Goal: Use online tool/utility: Utilize a website feature to perform a specific function

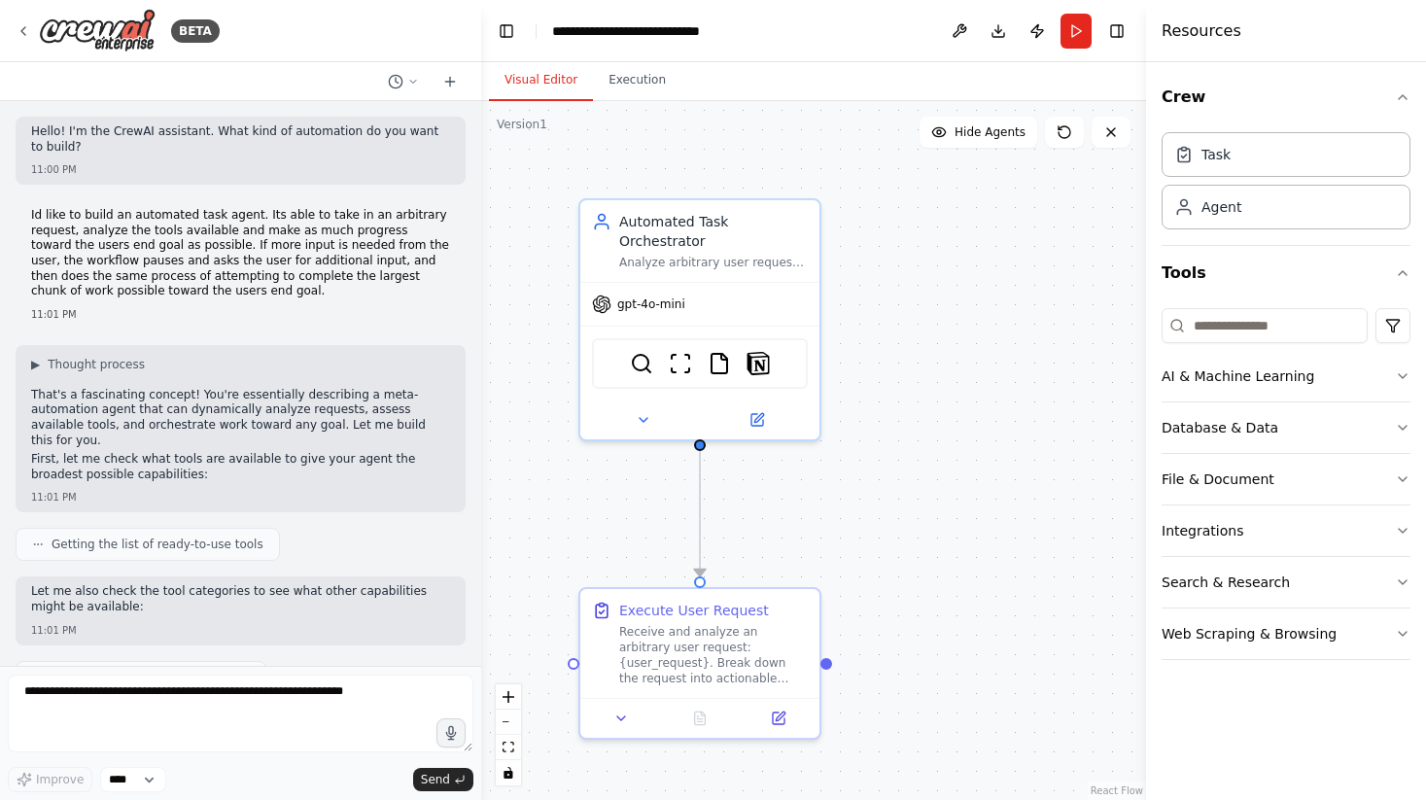
scroll to position [4349, 0]
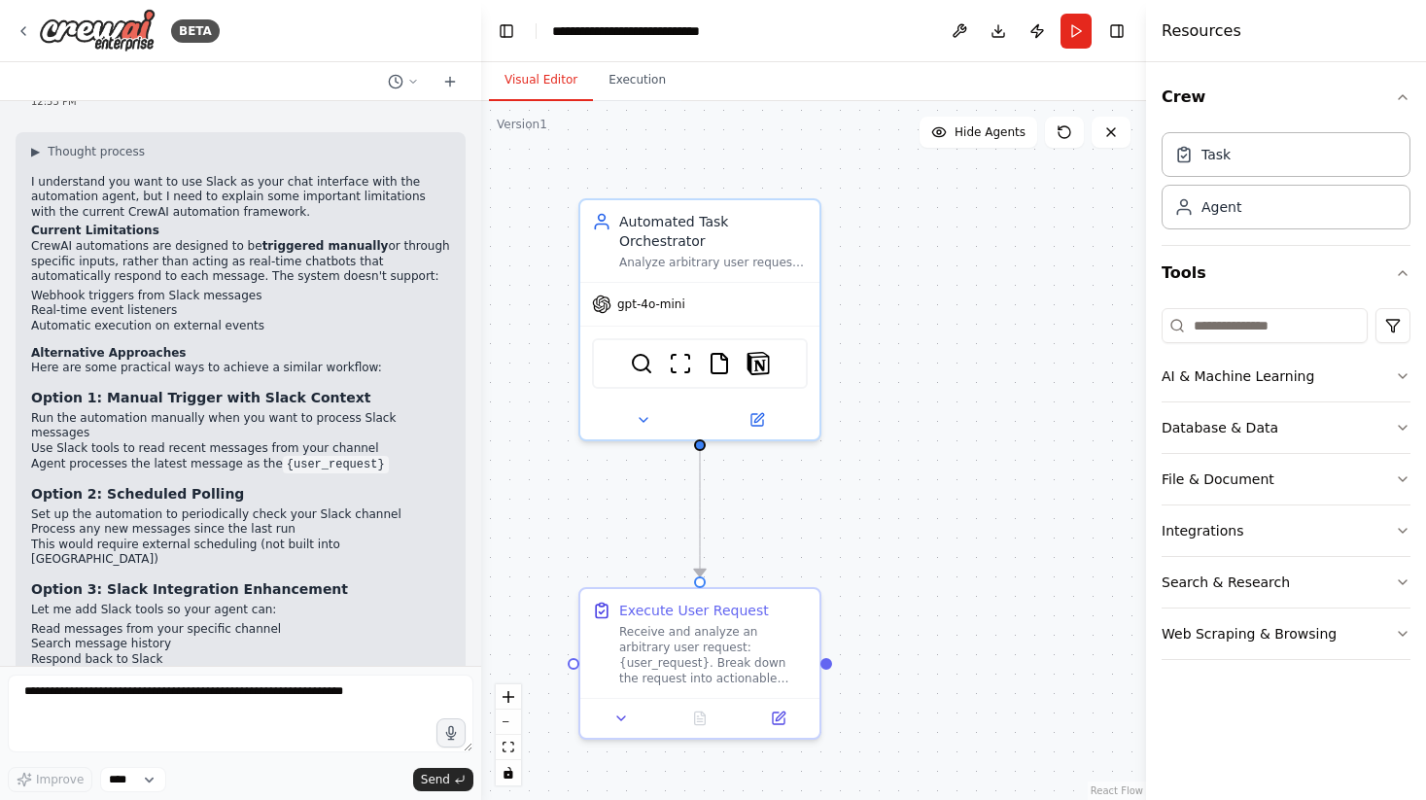
click at [418, 23] on div "BETA" at bounding box center [240, 31] width 481 height 62
click at [21, 33] on icon at bounding box center [24, 31] width 16 height 16
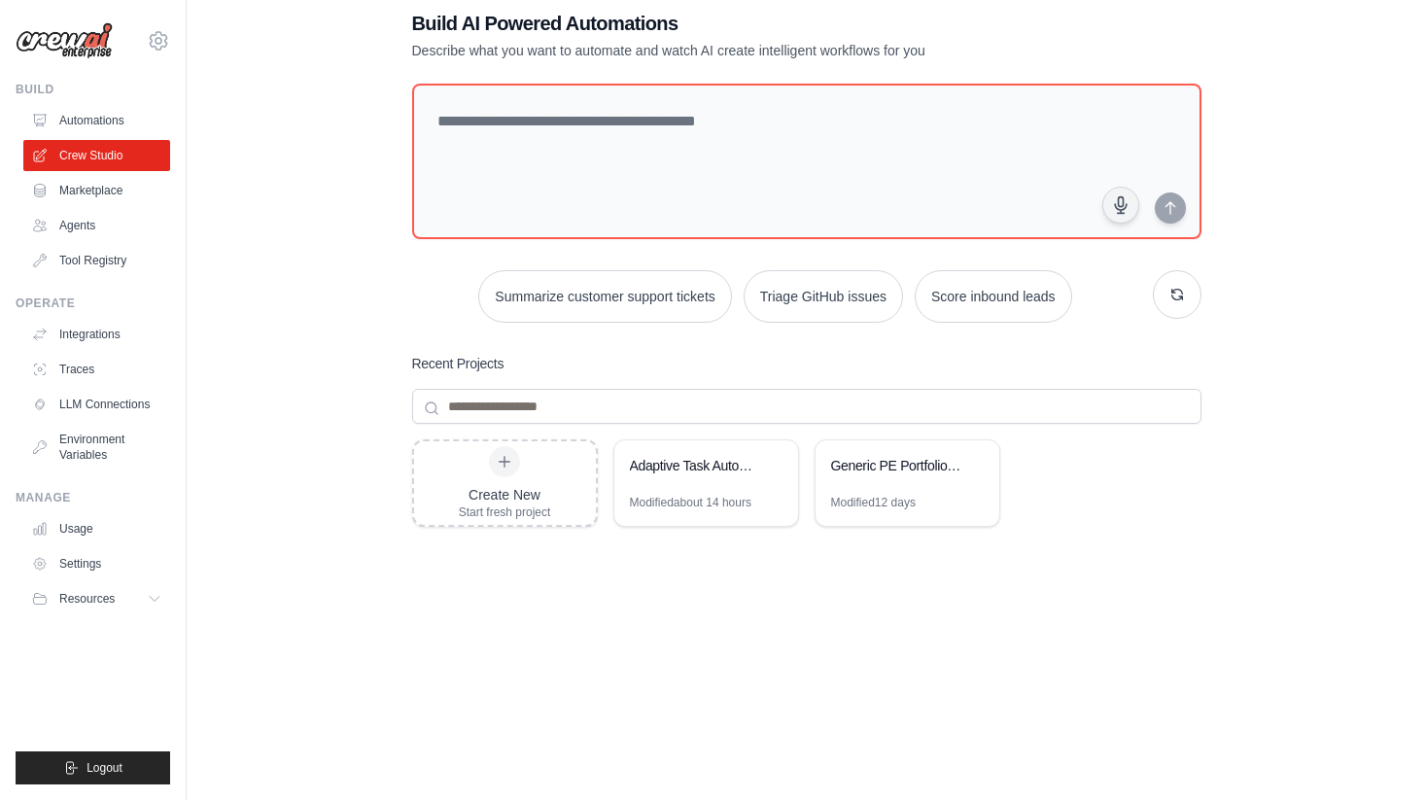
scroll to position [41, 0]
click at [893, 461] on div "Generic PE Portfolio Scraper & AI Readiness Analyzer" at bounding box center [897, 465] width 133 height 19
click at [870, 462] on div "Generic PE Portfolio Scraper & AI Readiness Analyzer" at bounding box center [897, 465] width 133 height 19
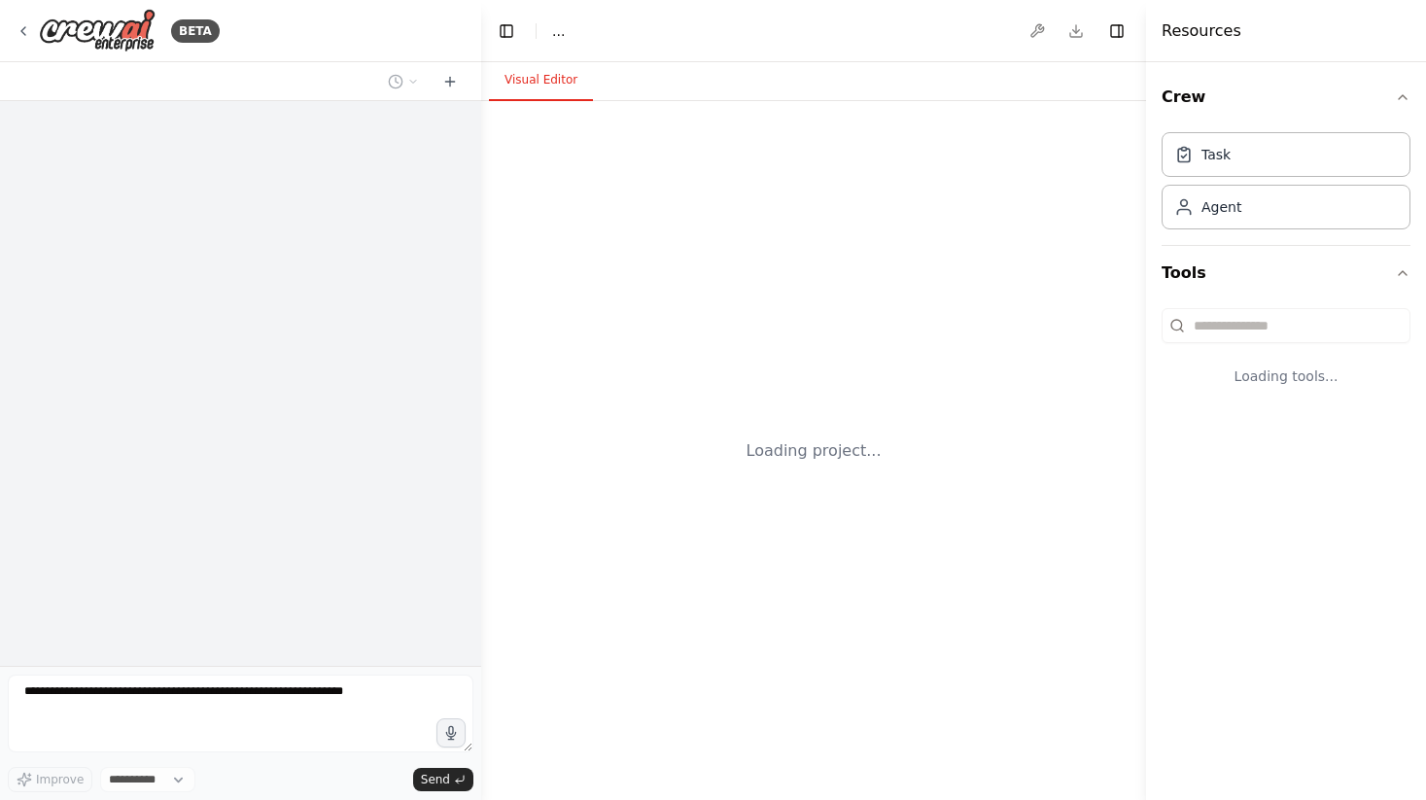
select select "****"
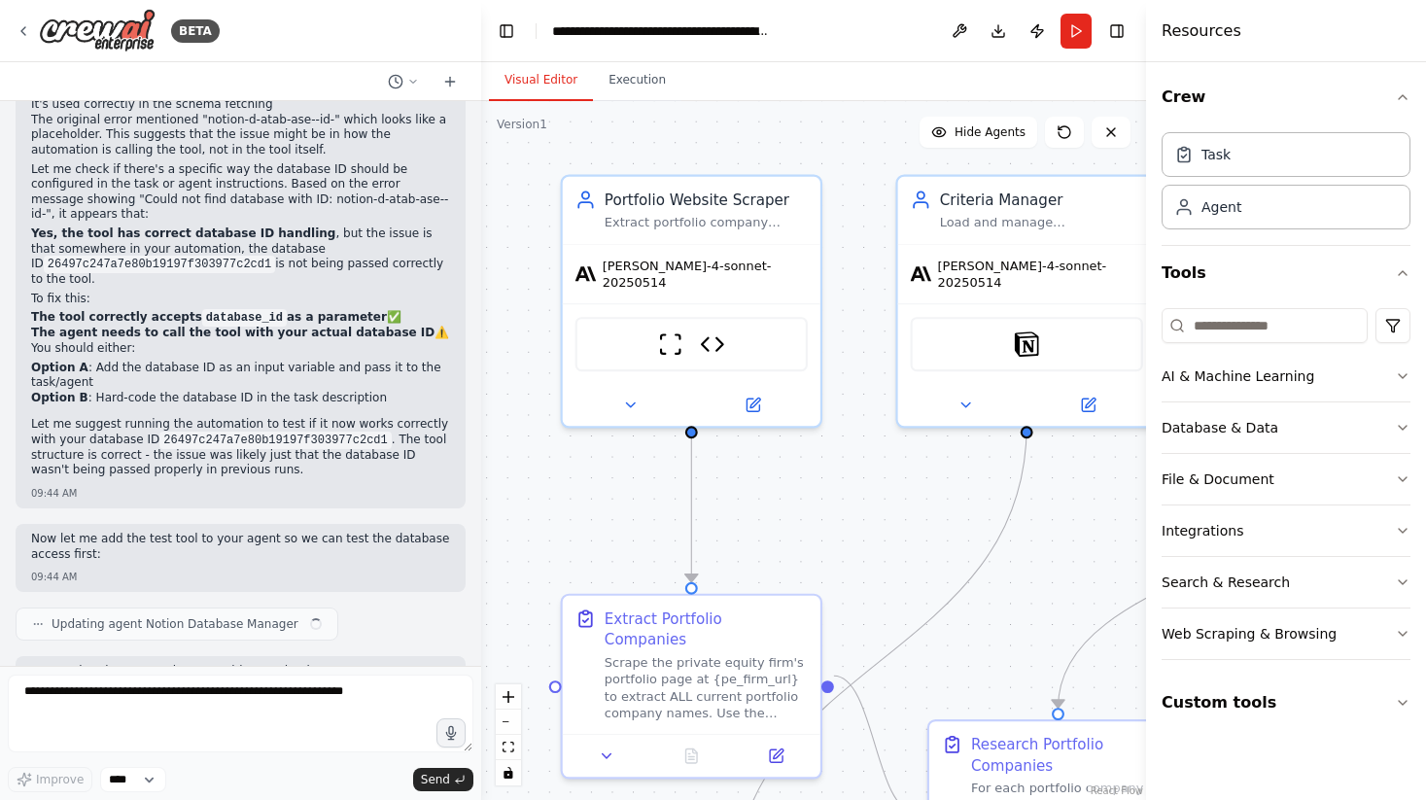
scroll to position [36217, 0]
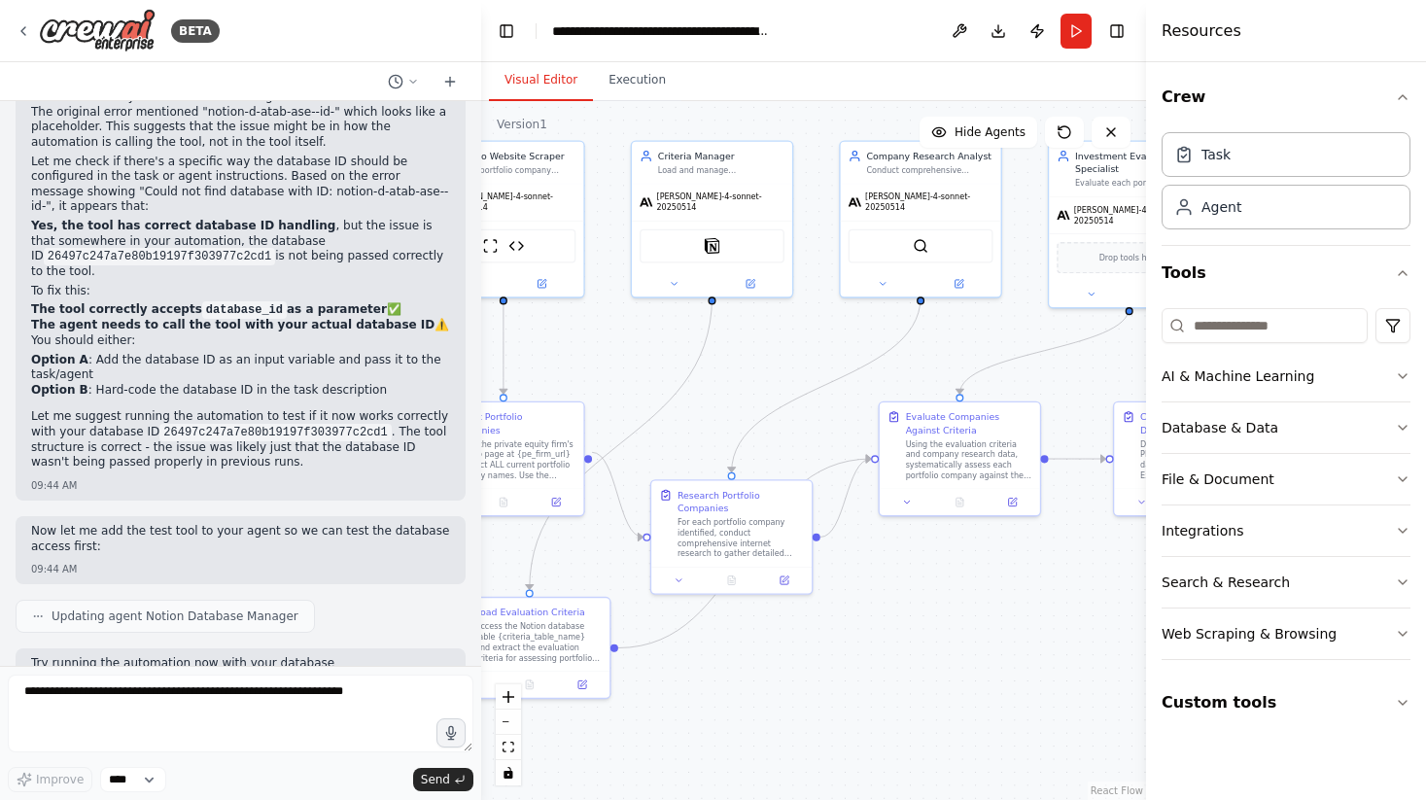
drag, startPoint x: 854, startPoint y: 508, endPoint x: 621, endPoint y: 347, distance: 282.4
click at [621, 348] on div ".deletable-edge-delete-btn { width: 20px; height: 20px; border: 0px solid #ffff…" at bounding box center [813, 450] width 665 height 699
click at [28, 27] on icon at bounding box center [24, 31] width 16 height 16
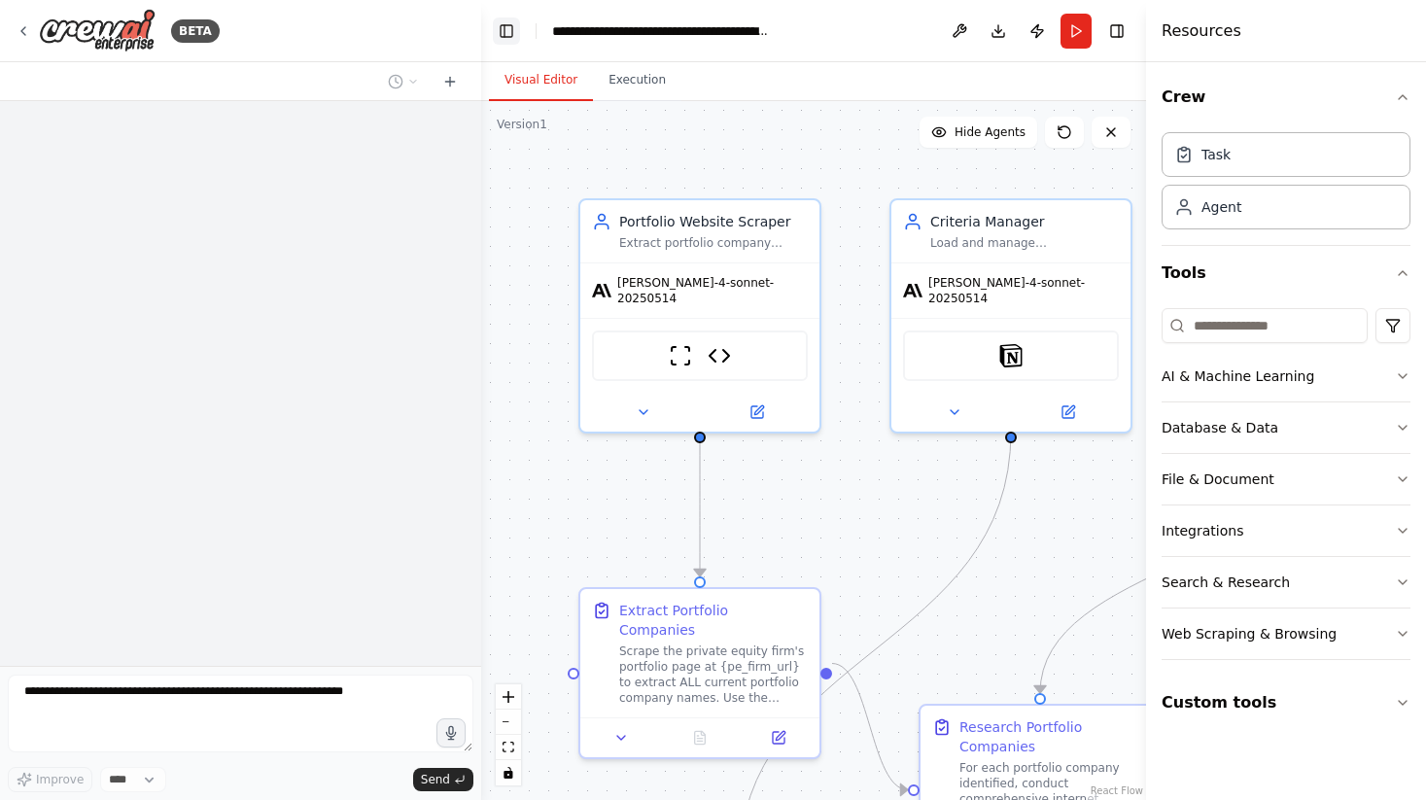
click at [514, 31] on button "Toggle Left Sidebar" at bounding box center [506, 31] width 27 height 27
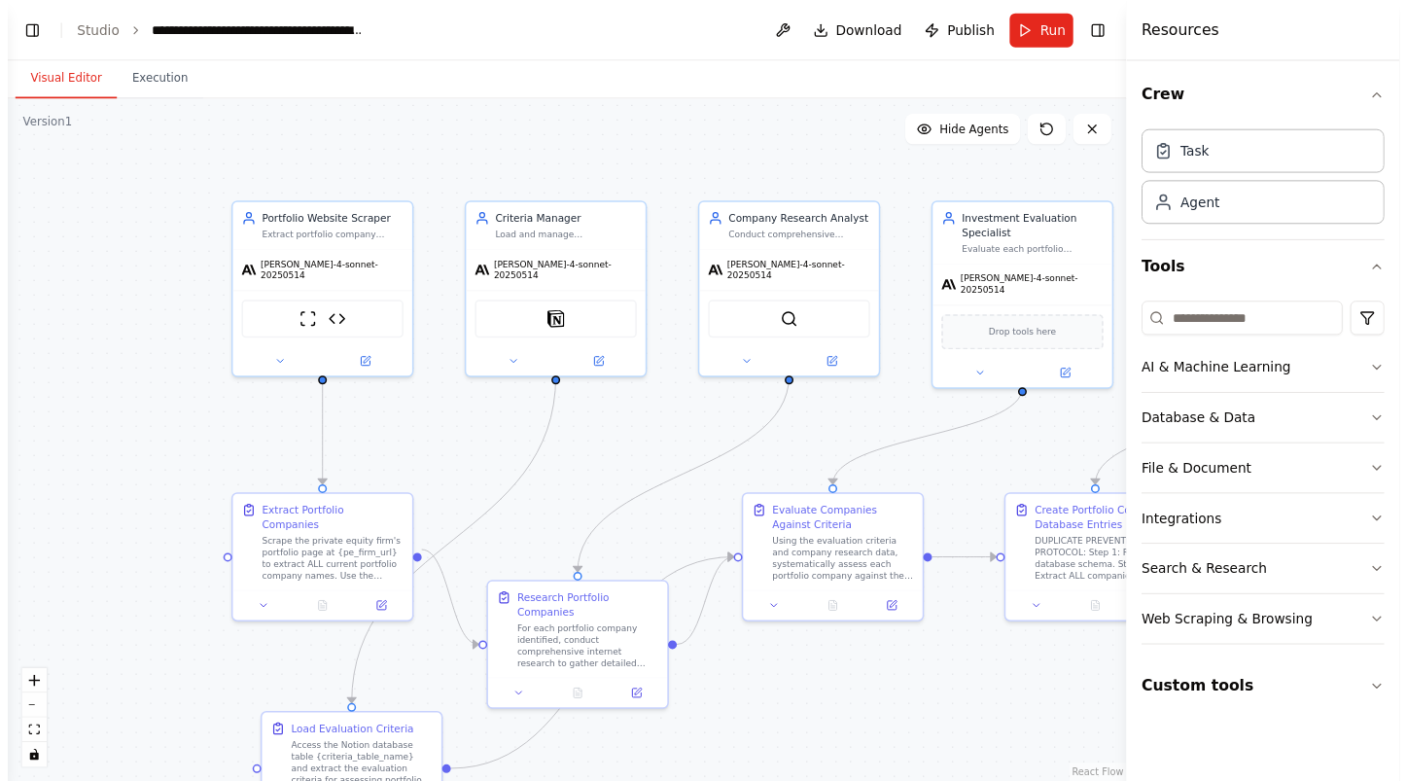
scroll to position [36217, 0]
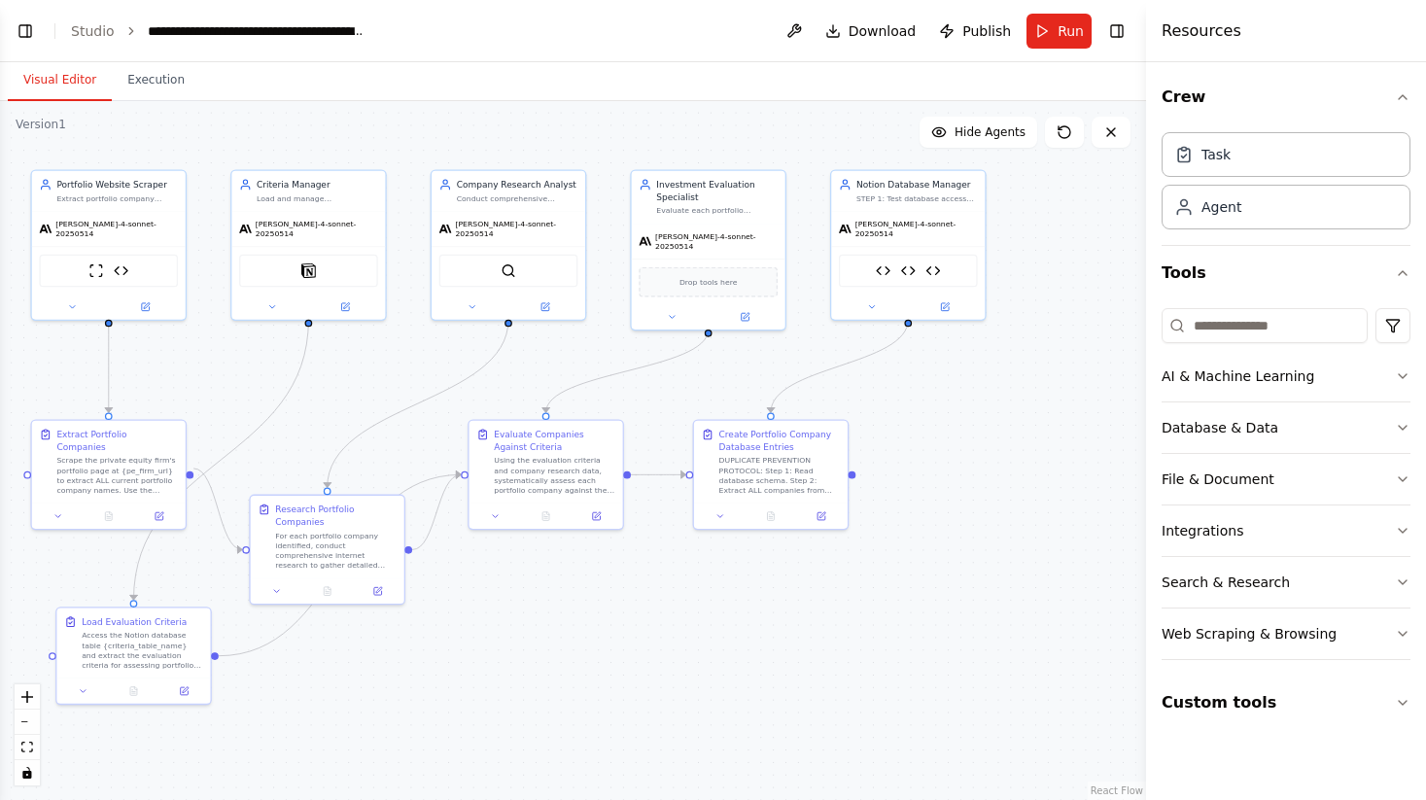
drag, startPoint x: 672, startPoint y: 404, endPoint x: 399, endPoint y: 364, distance: 276.3
click at [399, 364] on div ".deletable-edge-delete-btn { width: 20px; height: 20px; border: 0px solid #ffff…" at bounding box center [573, 450] width 1146 height 699
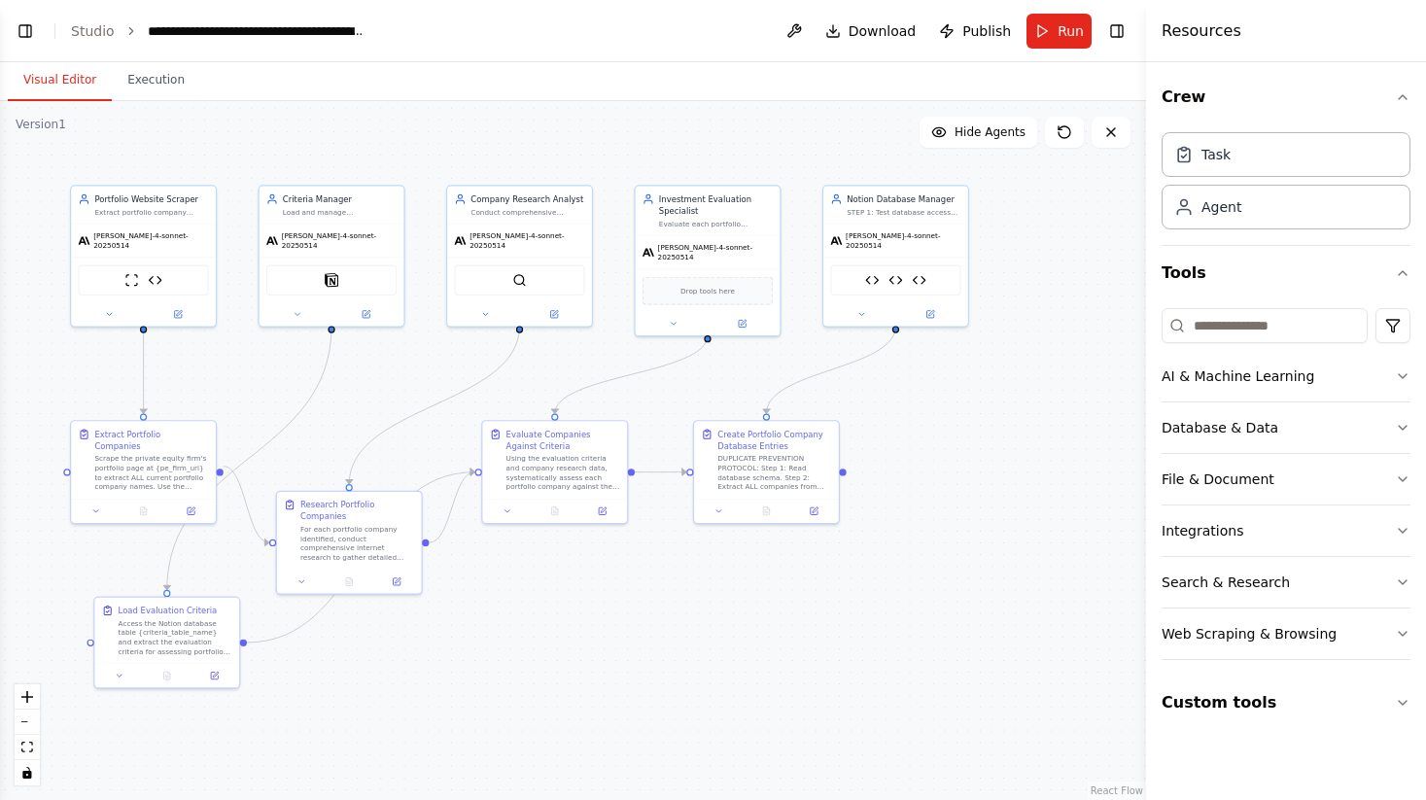
drag, startPoint x: 399, startPoint y: 364, endPoint x: 419, endPoint y: 369, distance: 21.0
click at [419, 369] on div ".deletable-edge-delete-btn { width: 20px; height: 20px; border: 0px solid #ffff…" at bounding box center [573, 450] width 1146 height 699
drag, startPoint x: 390, startPoint y: 509, endPoint x: 385, endPoint y: 440, distance: 68.2
click at [385, 440] on div "Research Portfolio Companies" at bounding box center [352, 437] width 114 height 23
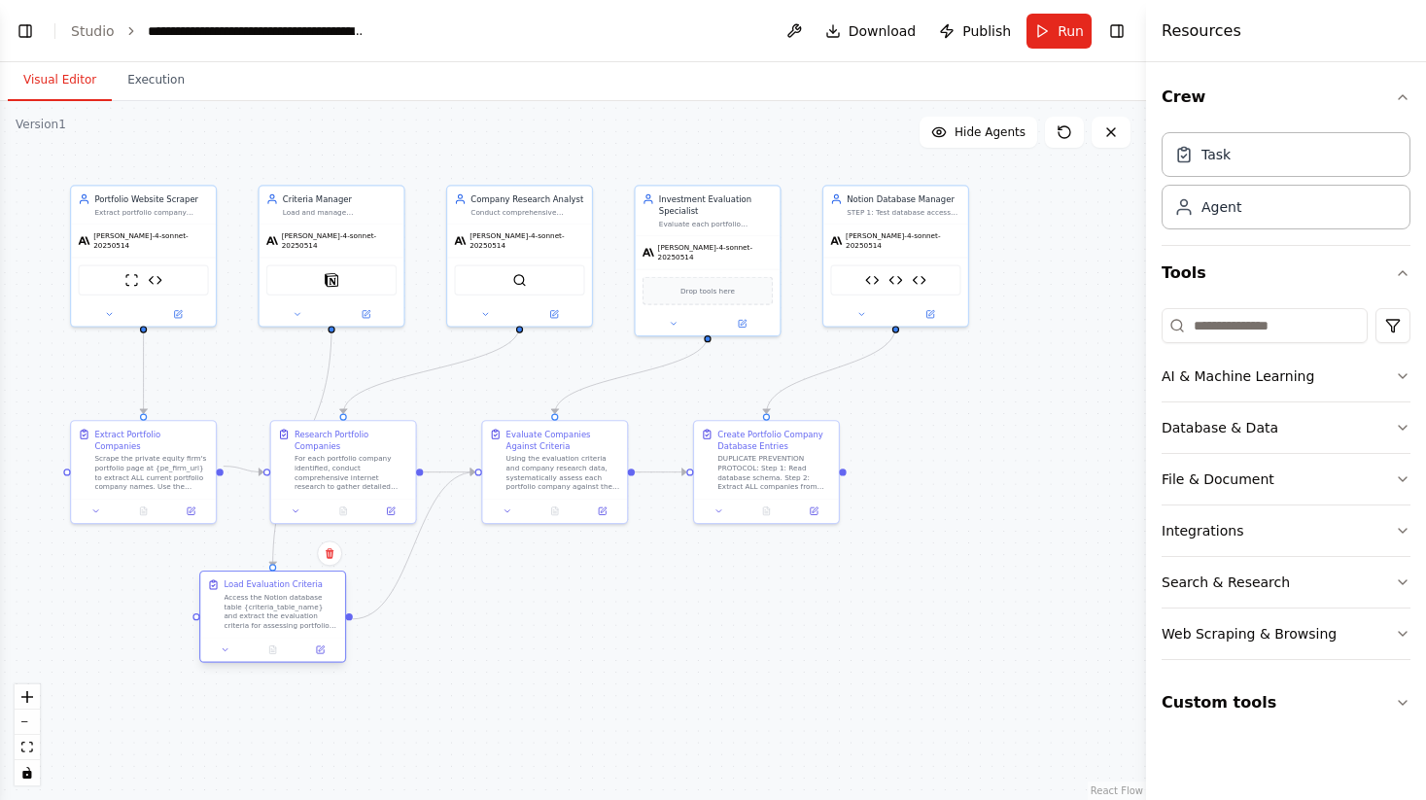
drag, startPoint x: 226, startPoint y: 604, endPoint x: 328, endPoint y: 581, distance: 104.5
click at [328, 581] on div "Load Evaluation Criteria" at bounding box center [281, 585] width 114 height 12
drag, startPoint x: 401, startPoint y: 436, endPoint x: 382, endPoint y: 658, distance: 223.4
click at [382, 658] on div "Research Portfolio Companies" at bounding box center [328, 661] width 114 height 23
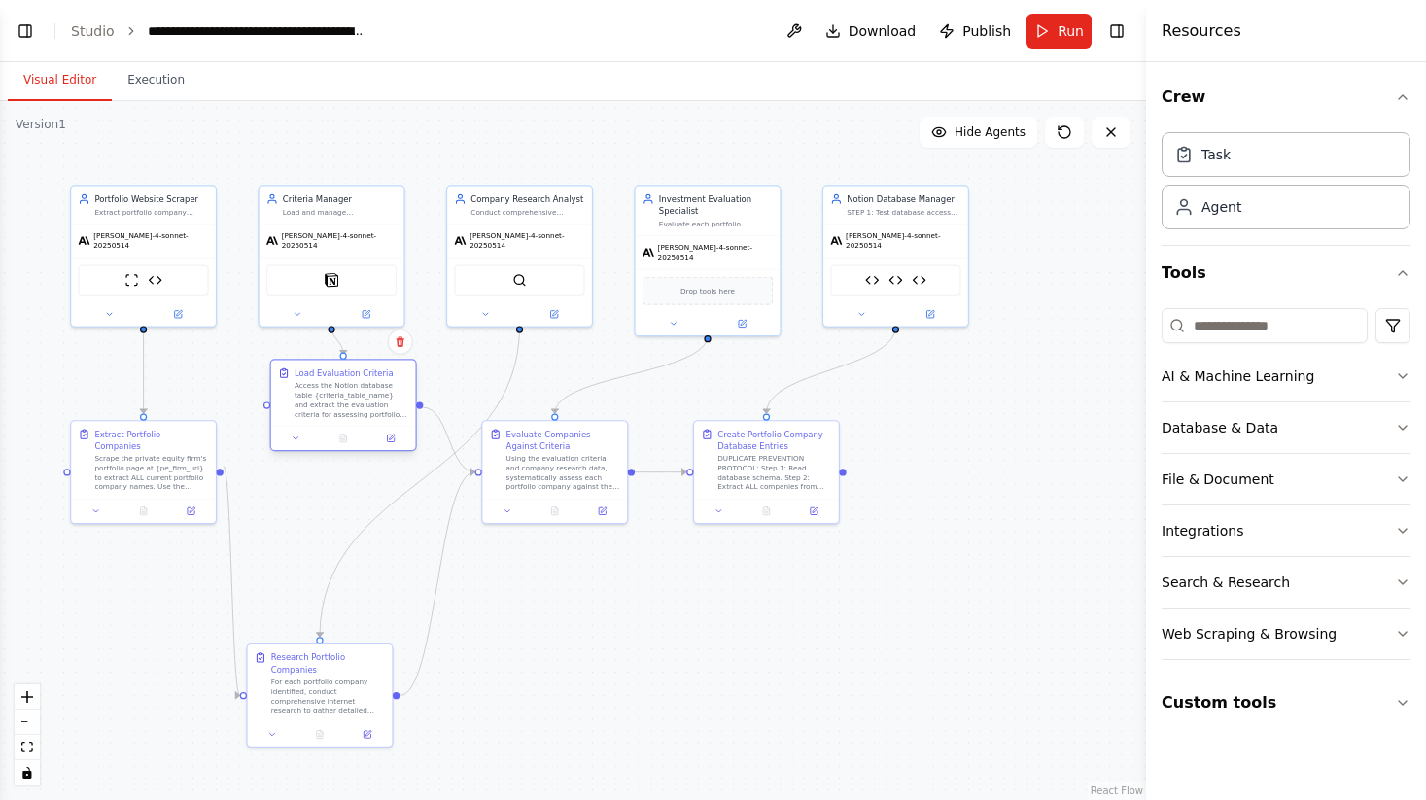
drag, startPoint x: 334, startPoint y: 582, endPoint x: 405, endPoint y: 373, distance: 221.1
click at [405, 373] on div "Load Evaluation Criteria" at bounding box center [352, 374] width 114 height 12
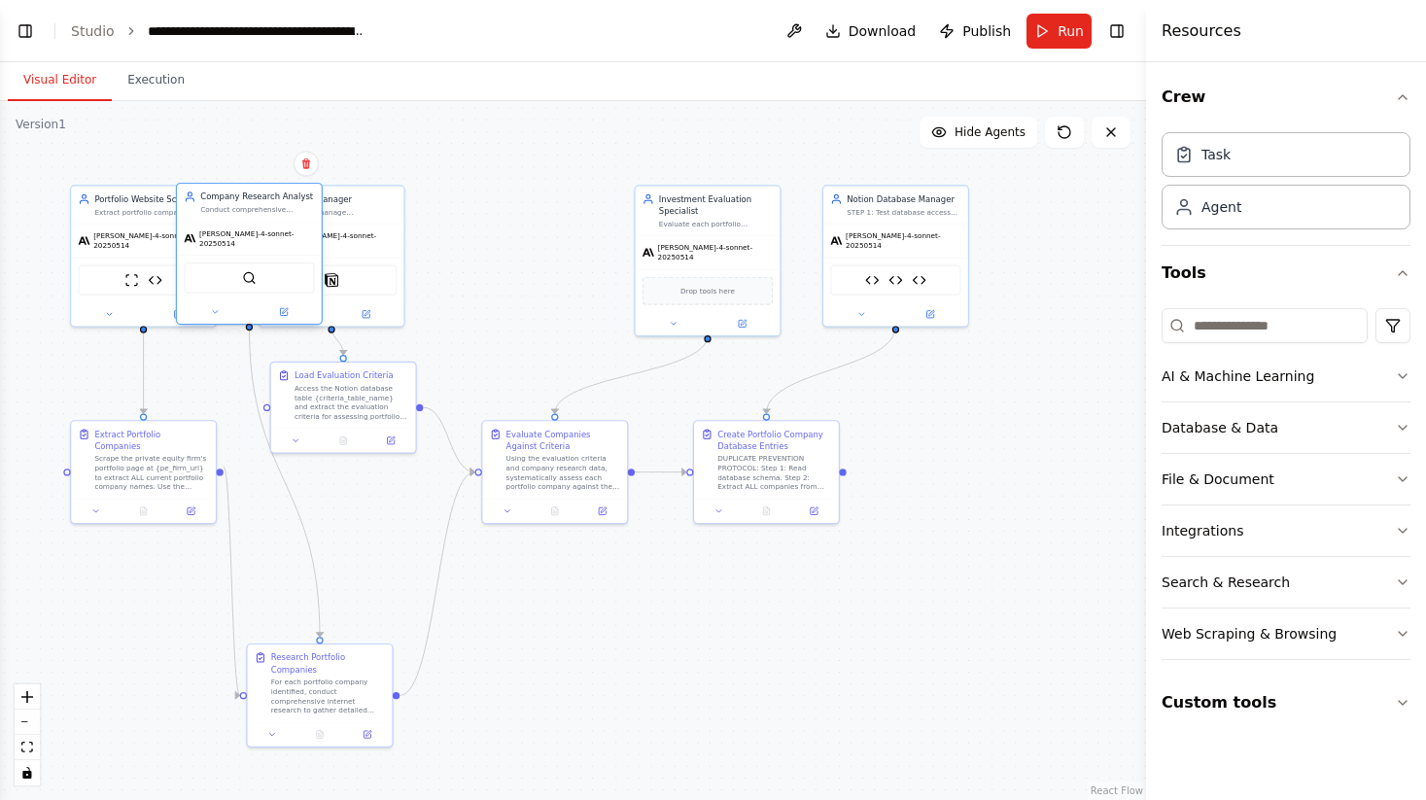
drag, startPoint x: 573, startPoint y: 200, endPoint x: 289, endPoint y: 196, distance: 284.0
click at [289, 196] on div "Company Research Analyst" at bounding box center [257, 197] width 114 height 12
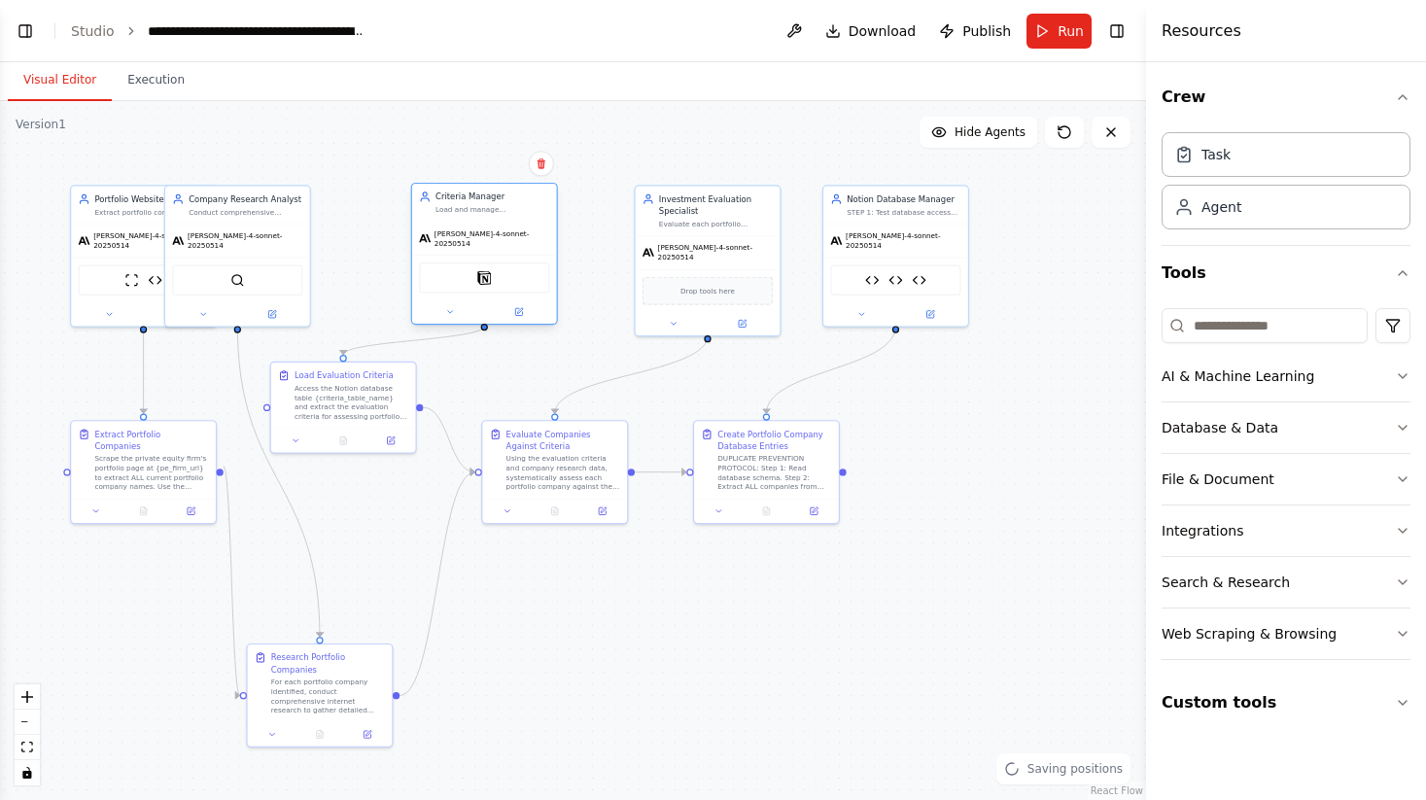
drag, startPoint x: 369, startPoint y: 193, endPoint x: 523, endPoint y: 192, distance: 153.6
click at [523, 192] on div "Criteria Manager" at bounding box center [493, 197] width 114 height 12
drag, startPoint x: 402, startPoint y: 371, endPoint x: 449, endPoint y: 369, distance: 47.7
click at [449, 369] on div "Load Evaluation Criteria" at bounding box center [398, 374] width 114 height 12
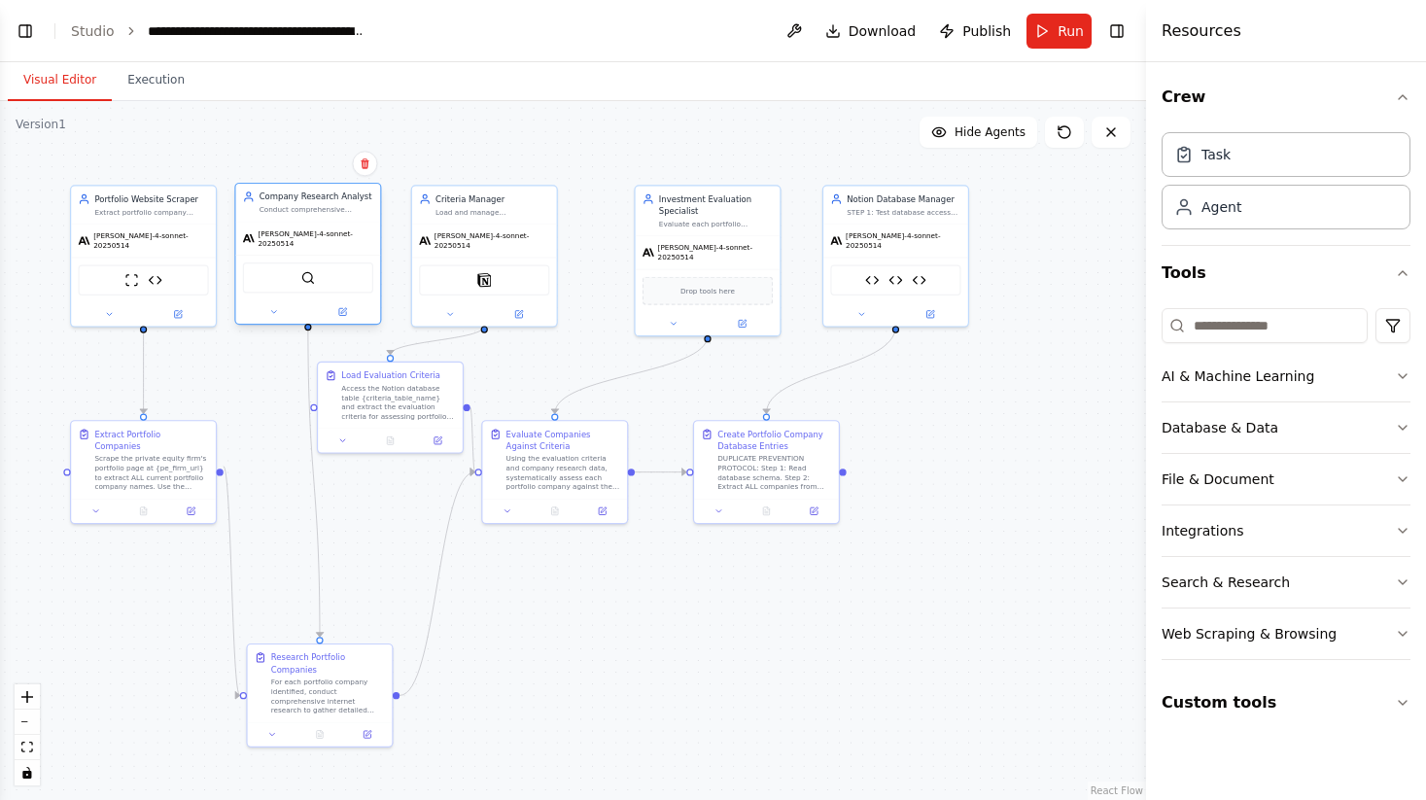
drag, startPoint x: 283, startPoint y: 199, endPoint x: 353, endPoint y: 204, distance: 70.2
click at [353, 204] on div "Company Research Analyst Conduct comprehensive research on portfolio companies …" at bounding box center [317, 202] width 114 height 23
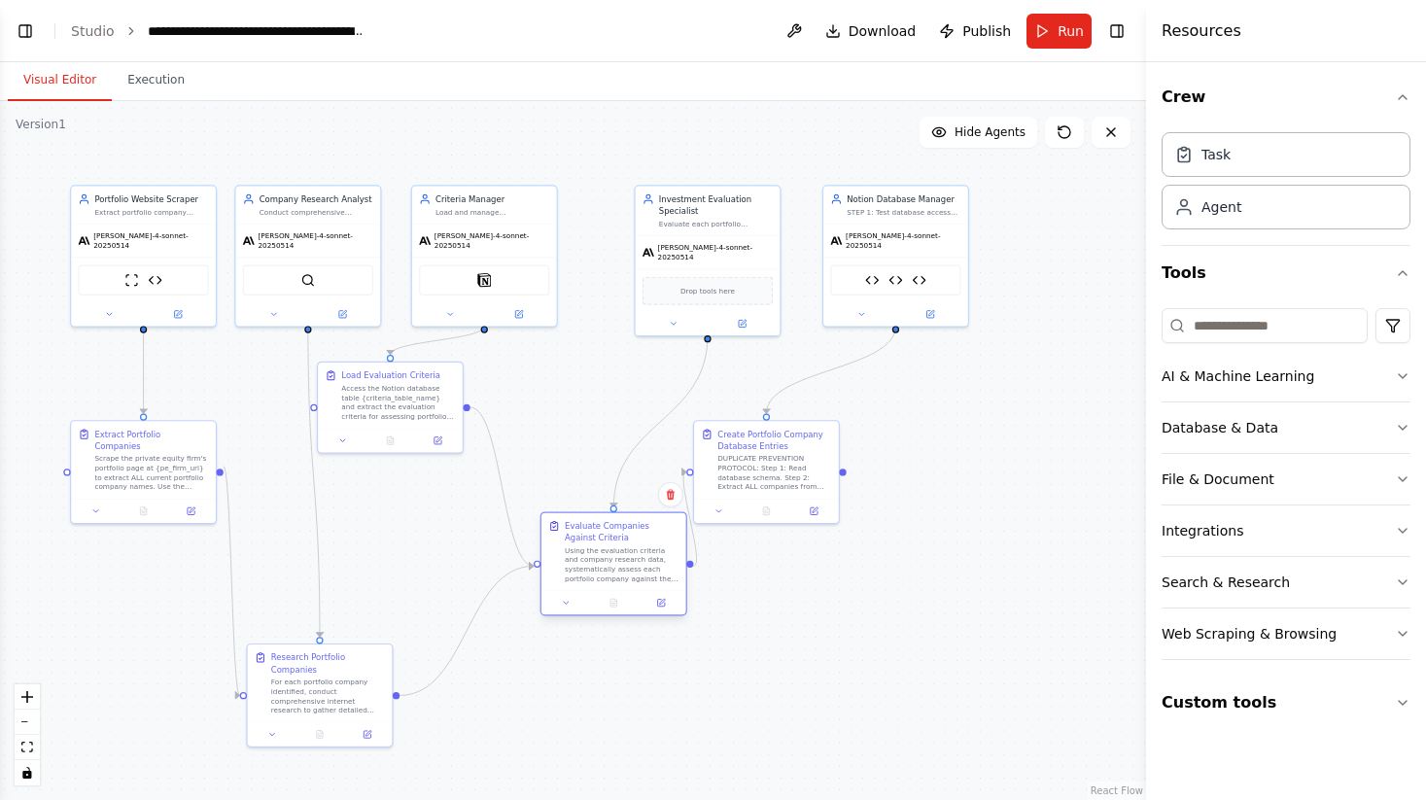
drag, startPoint x: 587, startPoint y: 448, endPoint x: 652, endPoint y: 545, distance: 116.2
click at [652, 545] on div "Evaluate Companies Against Criteria Using the evaluation criteria and company r…" at bounding box center [622, 551] width 114 height 63
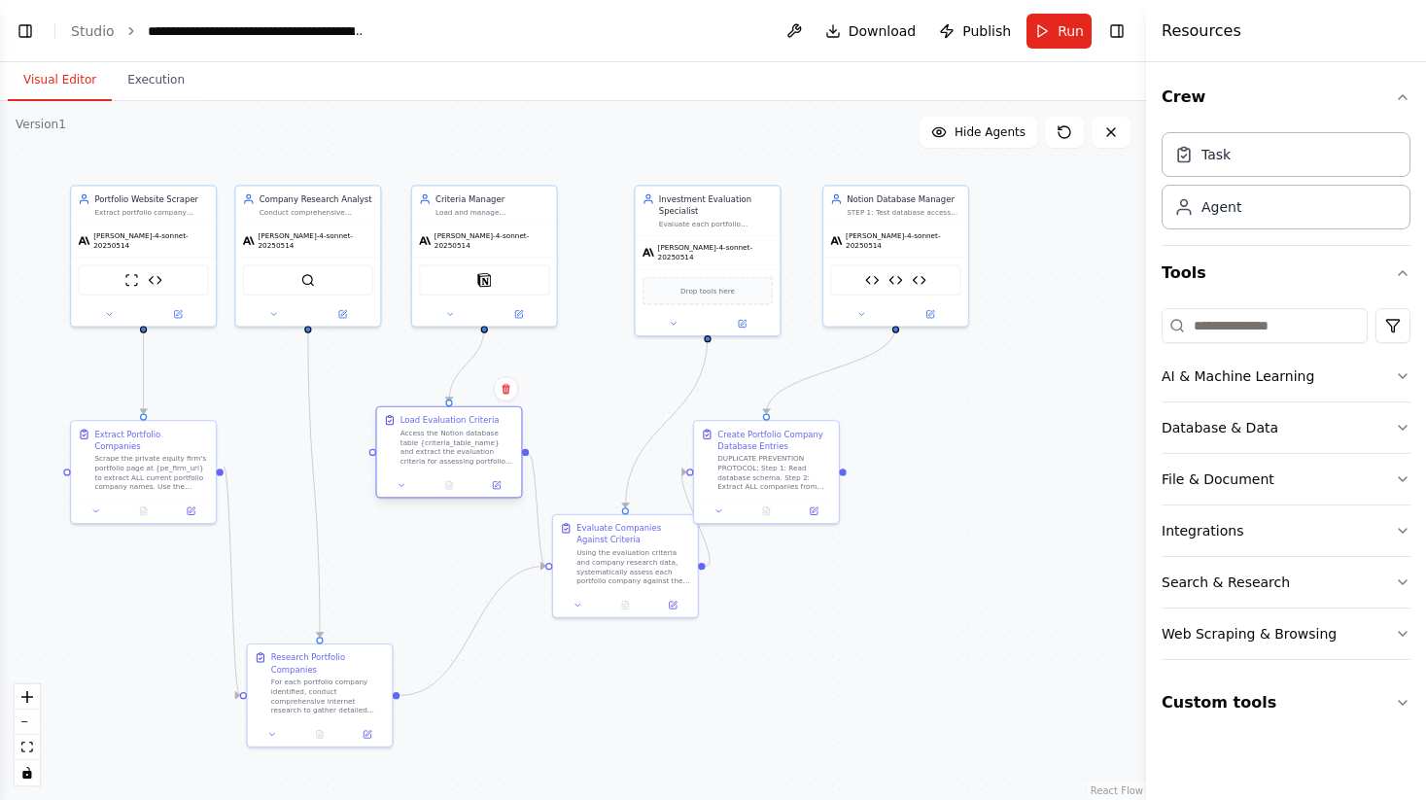
drag, startPoint x: 451, startPoint y: 372, endPoint x: 512, endPoint y: 418, distance: 76.4
click at [512, 418] on div "Load Evaluation Criteria" at bounding box center [458, 420] width 114 height 12
drag, startPoint x: 816, startPoint y: 452, endPoint x: 897, endPoint y: 491, distance: 90.5
click at [897, 491] on div "DUPLICATE PREVENTION PROTOCOL: Step 1: Read database schema. Step 2: Extract AL…" at bounding box center [857, 506] width 114 height 38
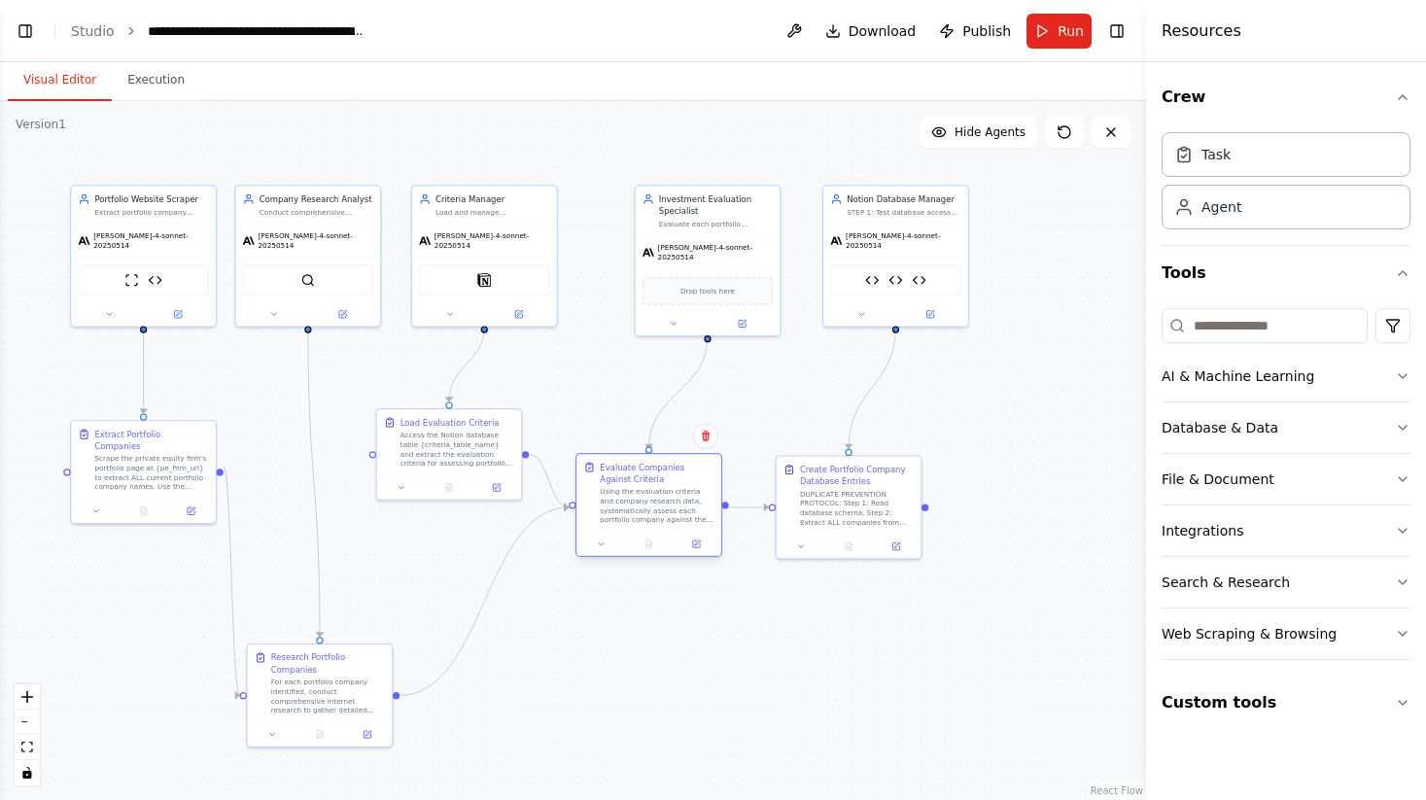
drag, startPoint x: 640, startPoint y: 519, endPoint x: 667, endPoint y: 455, distance: 69.7
click at [667, 455] on div "Evaluate Companies Against Criteria Using the evaluation criteria and company r…" at bounding box center [649, 493] width 145 height 78
drag, startPoint x: 365, startPoint y: 657, endPoint x: 398, endPoint y: 559, distance: 103.6
click at [398, 559] on div "Research Portfolio Companies" at bounding box center [352, 555] width 114 height 23
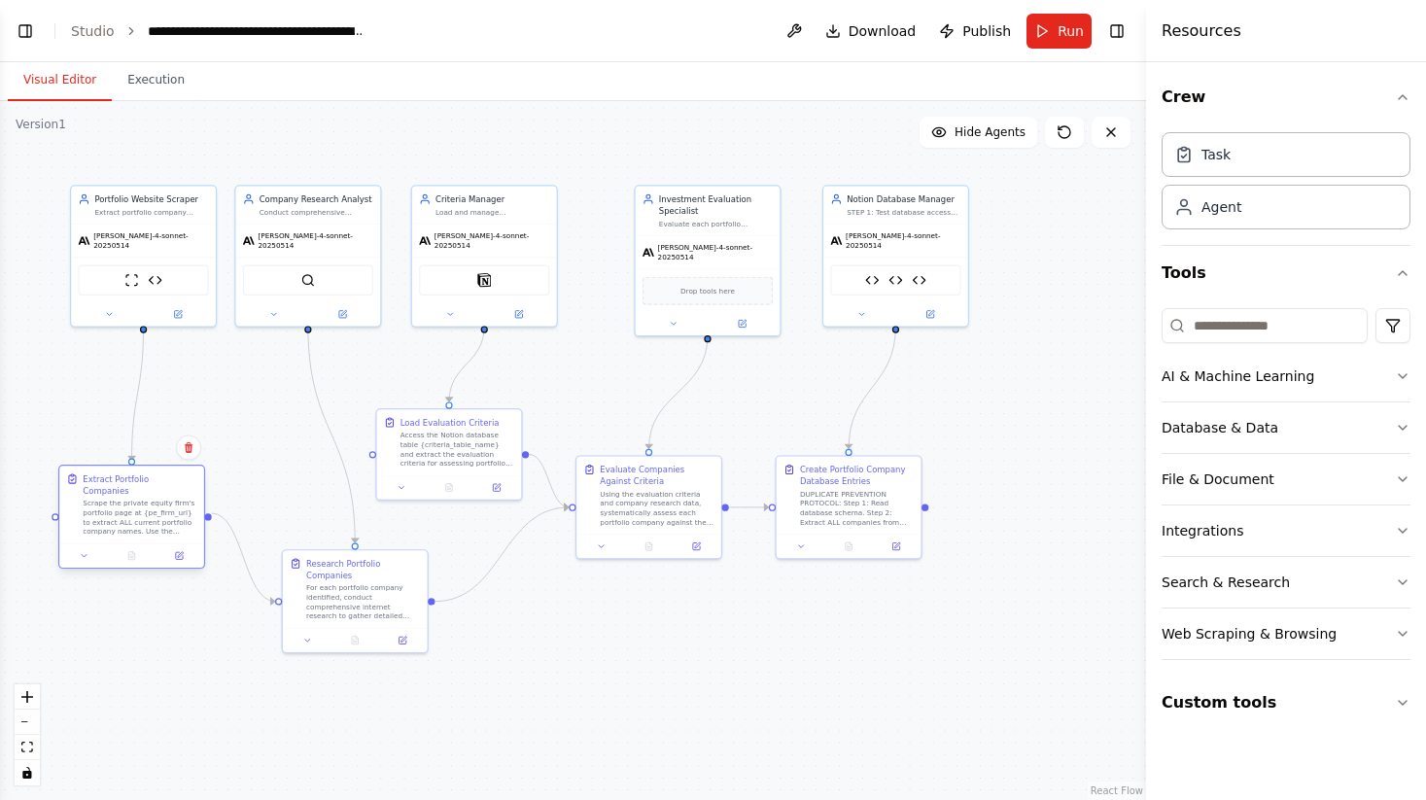
drag, startPoint x: 205, startPoint y: 430, endPoint x: 193, endPoint y: 479, distance: 51.2
click at [193, 479] on div "Extract Portfolio Companies" at bounding box center [140, 485] width 114 height 23
drag, startPoint x: 398, startPoint y: 561, endPoint x: 387, endPoint y: 547, distance: 17.3
click at [387, 547] on div "Research Portfolio Companies" at bounding box center [352, 555] width 114 height 23
click at [565, 434] on div ".deletable-edge-delete-btn { width: 20px; height: 20px; border: 0px solid #ffff…" at bounding box center [573, 450] width 1146 height 699
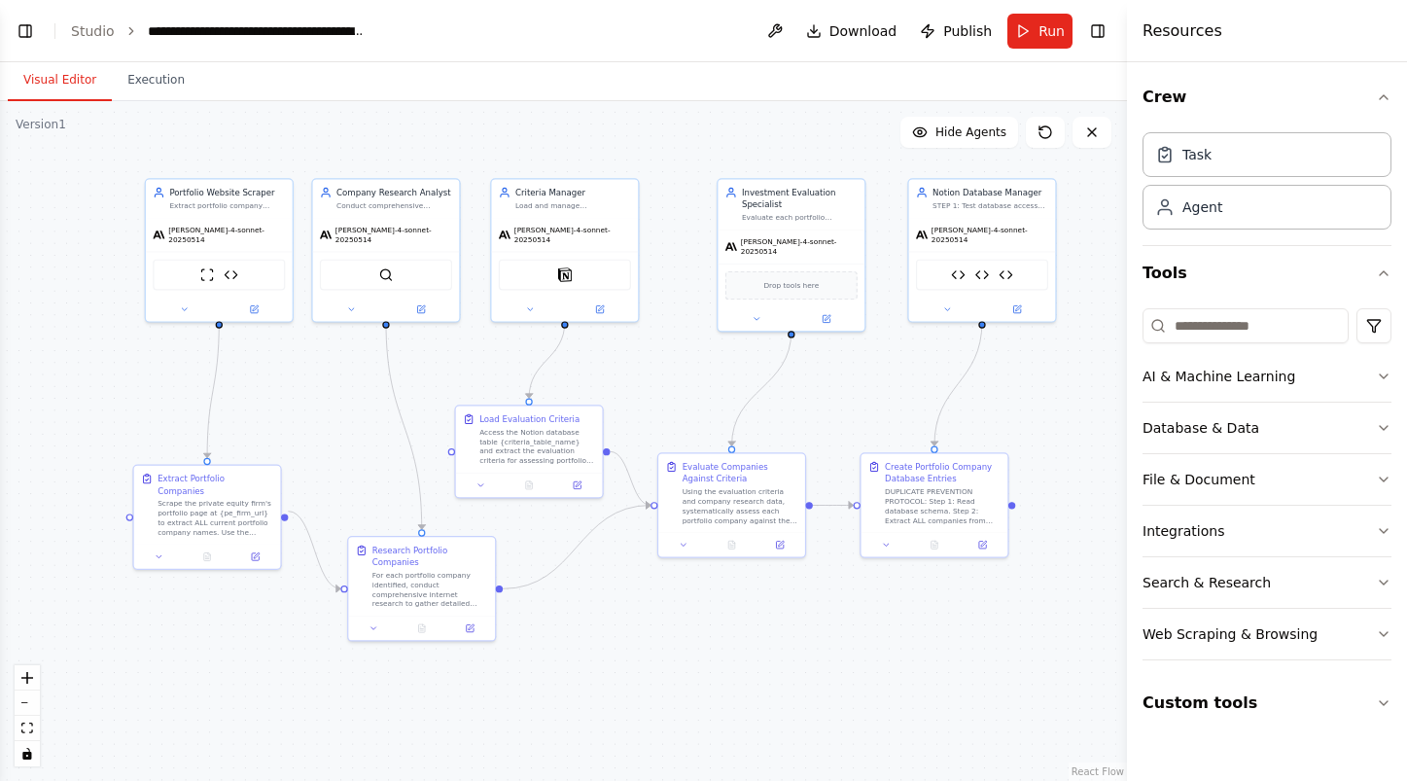
drag, startPoint x: 568, startPoint y: 385, endPoint x: 650, endPoint y: 381, distance: 81.8
click at [650, 381] on div ".deletable-edge-delete-btn { width: 20px; height: 20px; border: 0px solid #ffff…" at bounding box center [563, 441] width 1127 height 680
click at [140, 78] on button "Execution" at bounding box center [156, 80] width 88 height 41
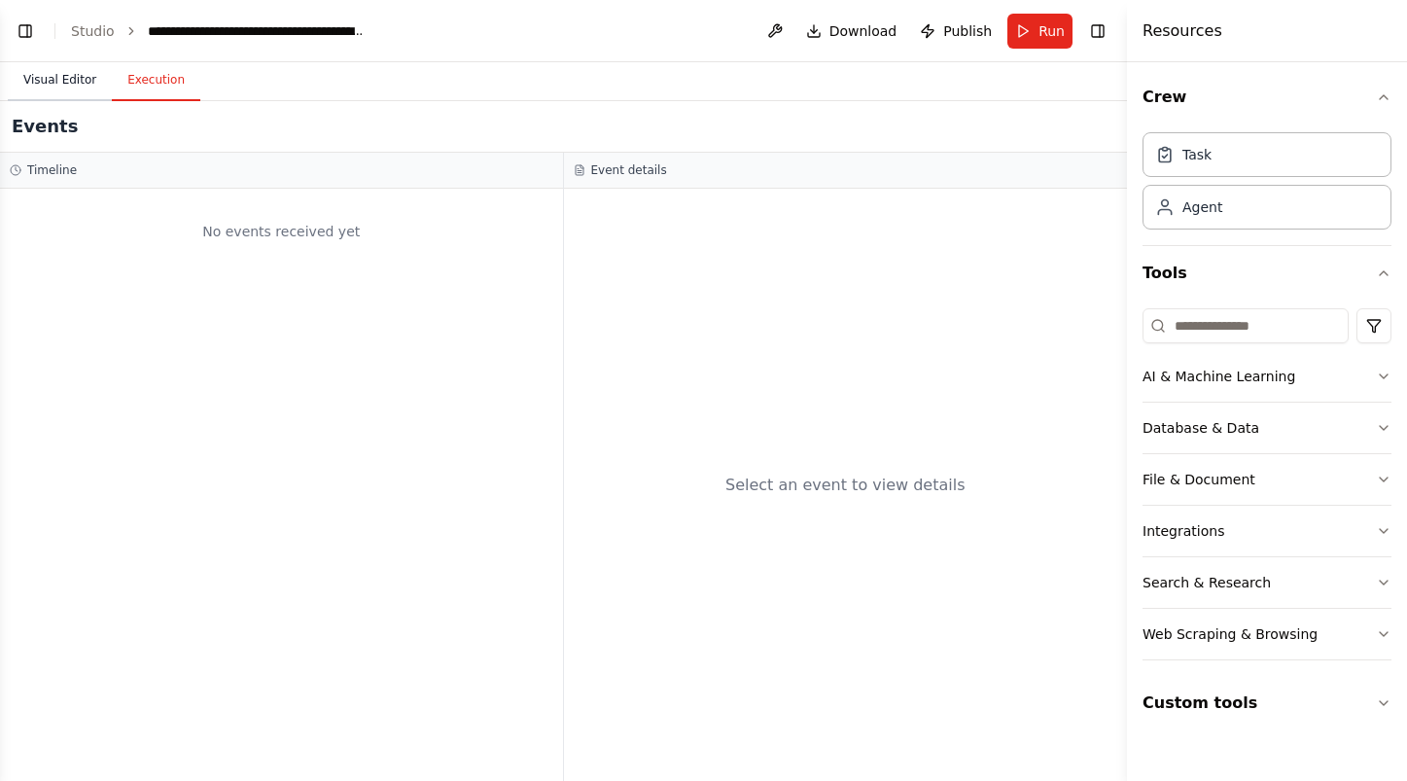
click at [59, 77] on button "Visual Editor" at bounding box center [60, 80] width 104 height 41
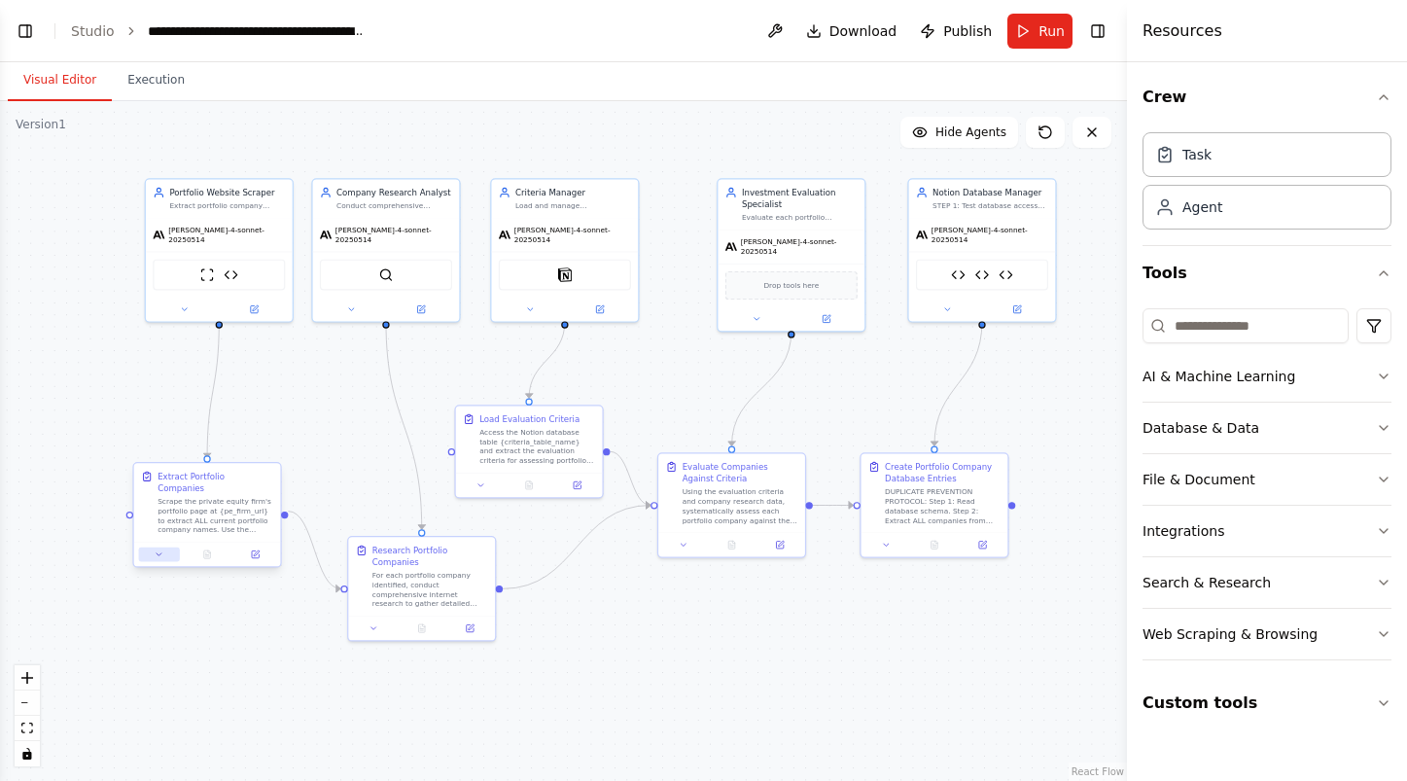
click at [160, 549] on icon at bounding box center [160, 554] width 10 height 10
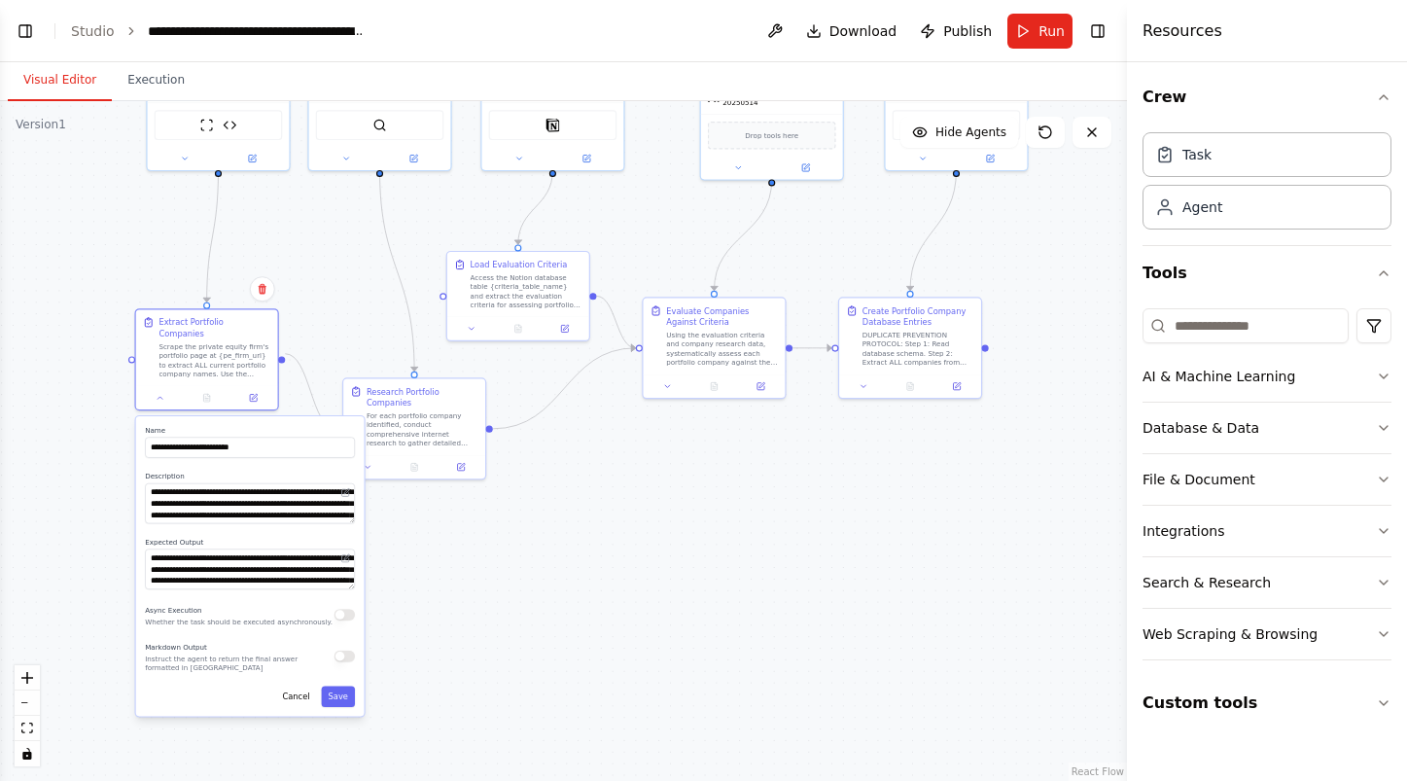
drag, startPoint x: 355, startPoint y: 440, endPoint x: 342, endPoint y: 291, distance: 149.3
click at [342, 291] on div ".deletable-edge-delete-btn { width: 20px; height: 20px; border: 0px solid #ffff…" at bounding box center [563, 441] width 1127 height 680
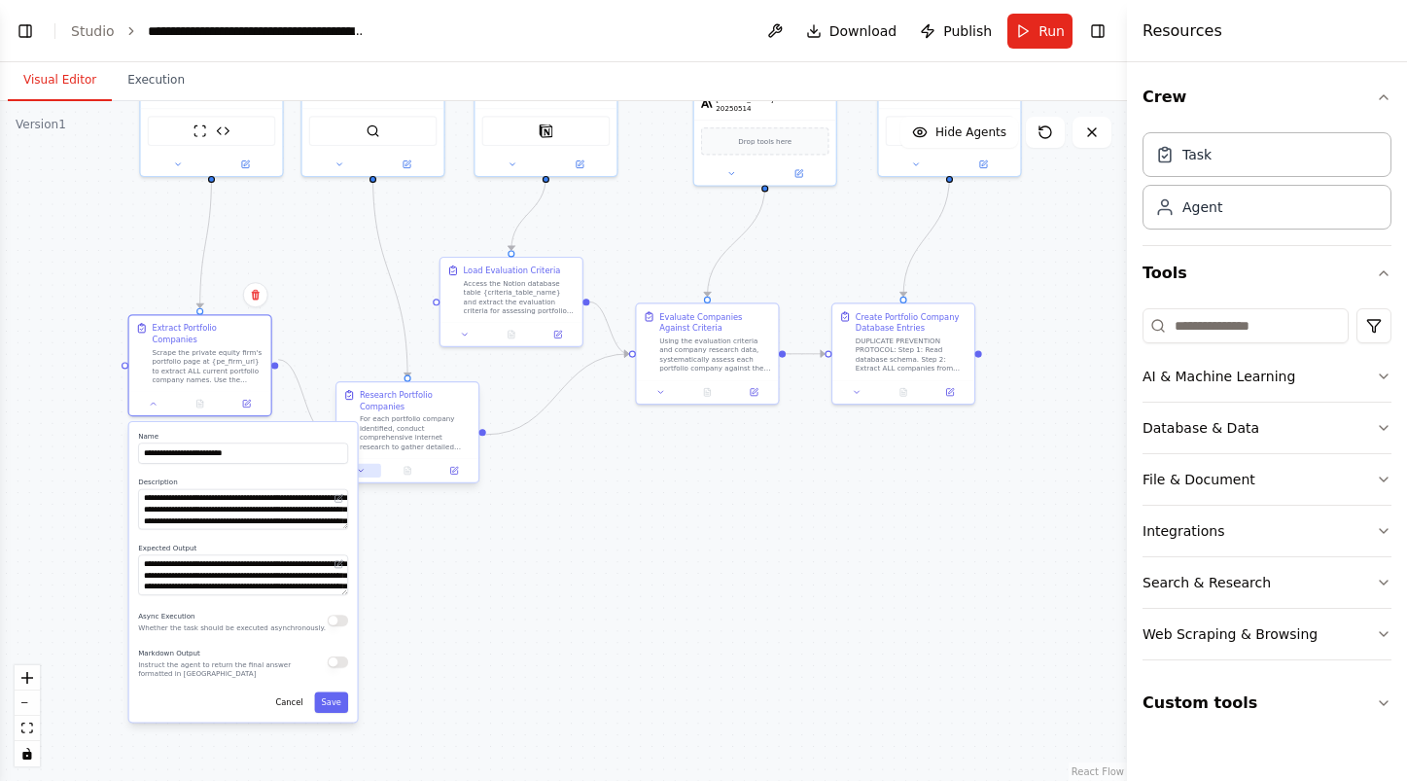
click at [366, 472] on button at bounding box center [361, 471] width 40 height 14
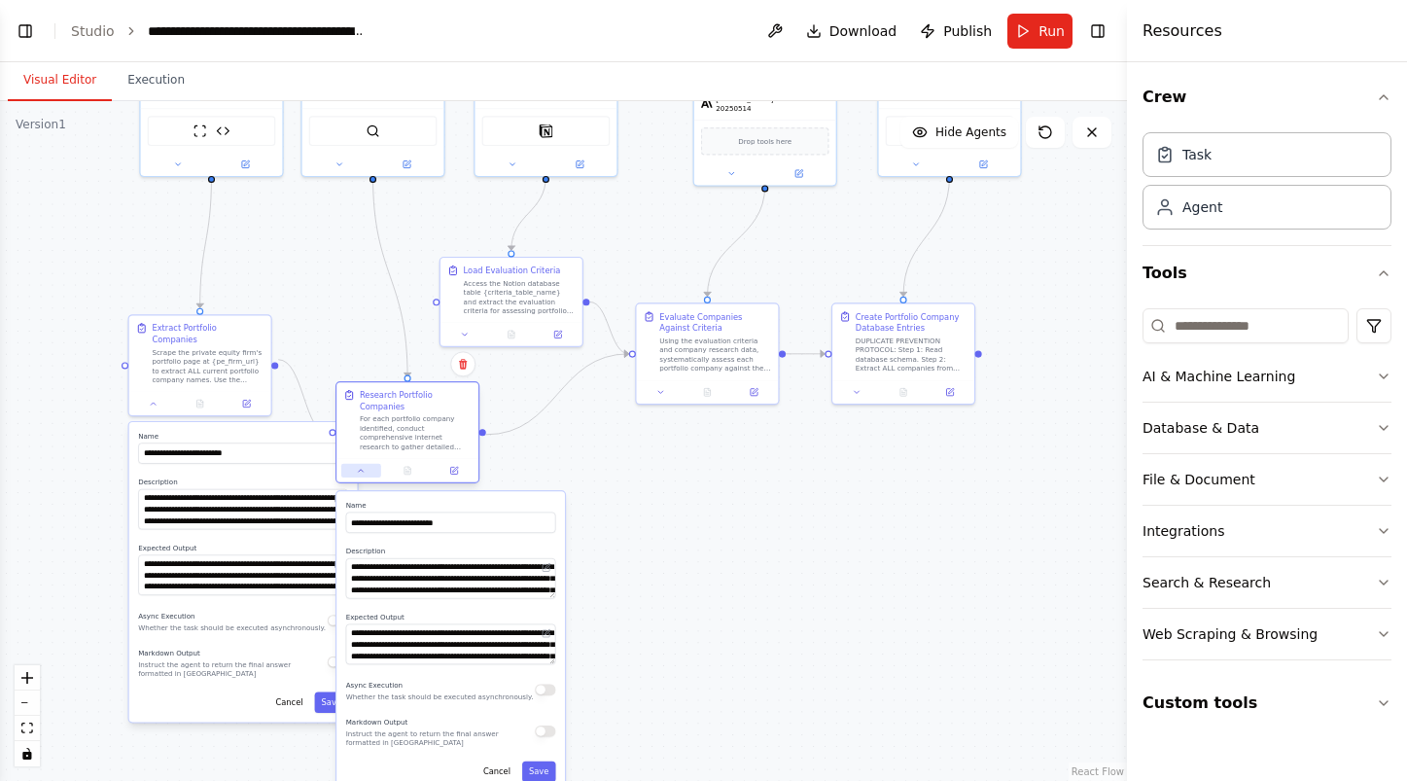
click at [365, 470] on icon at bounding box center [361, 470] width 9 height 9
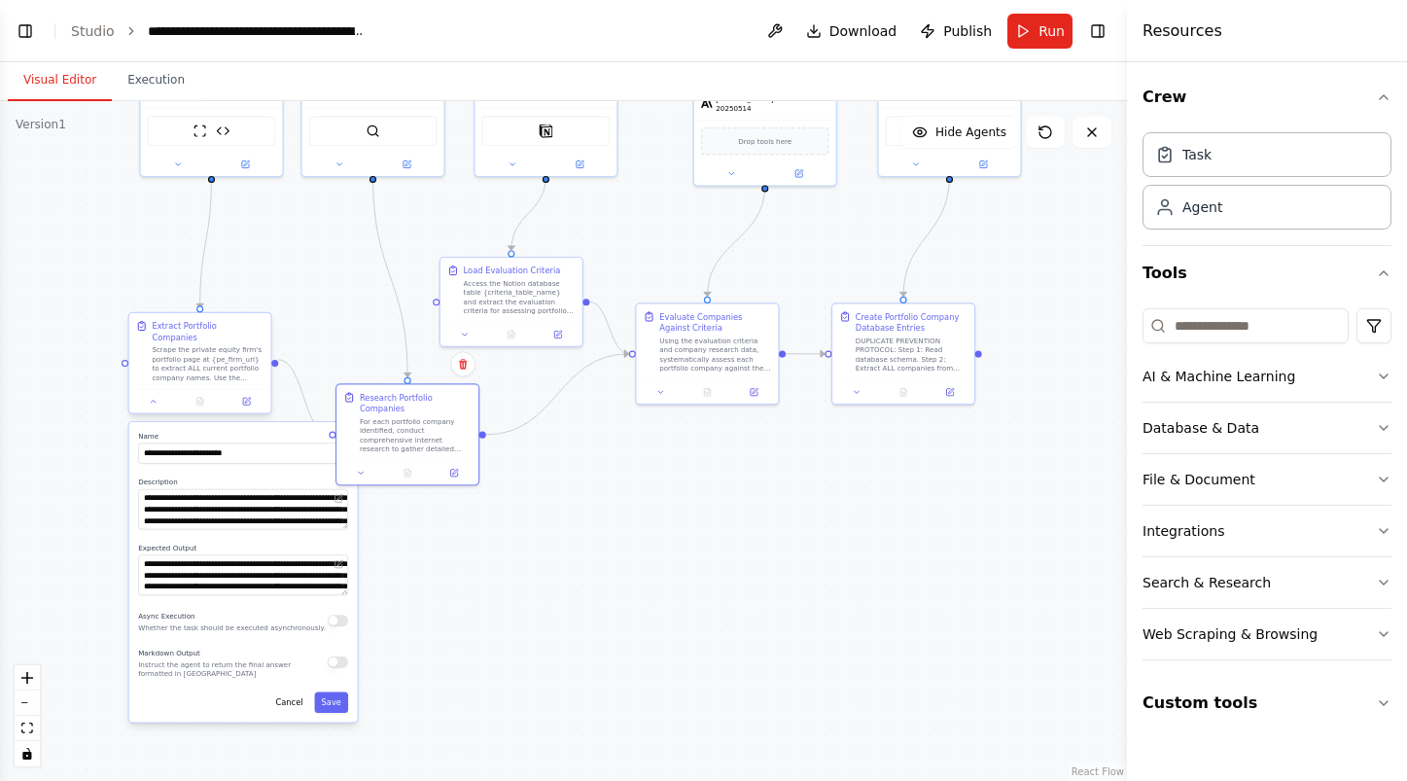
click at [150, 398] on div at bounding box center [200, 400] width 142 height 23
click at [150, 395] on button at bounding box center [153, 402] width 40 height 14
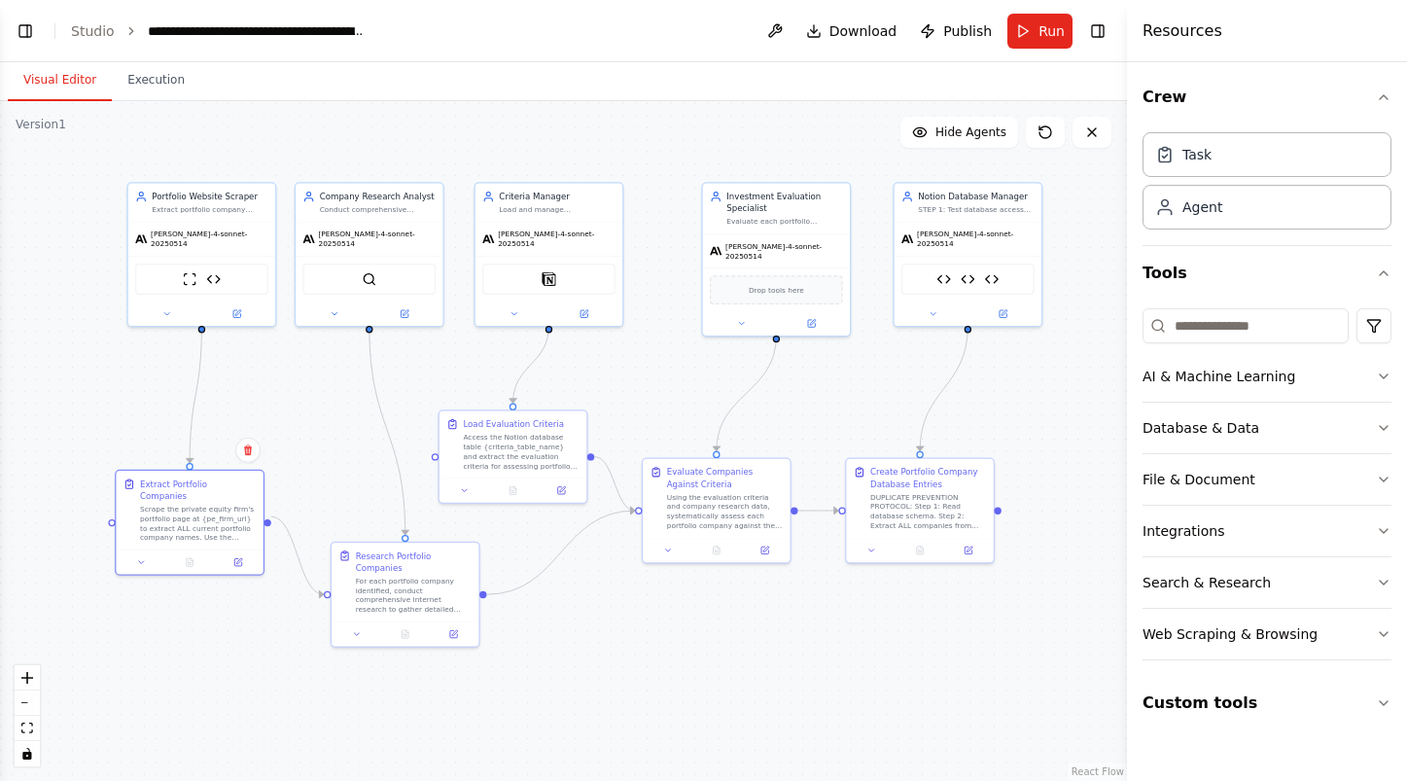
drag, startPoint x: 323, startPoint y: 244, endPoint x: 316, endPoint y: 405, distance: 161.6
click at [316, 405] on div ".deletable-edge-delete-btn { width: 20px; height: 20px; border: 0px solid #ffff…" at bounding box center [563, 441] width 1127 height 680
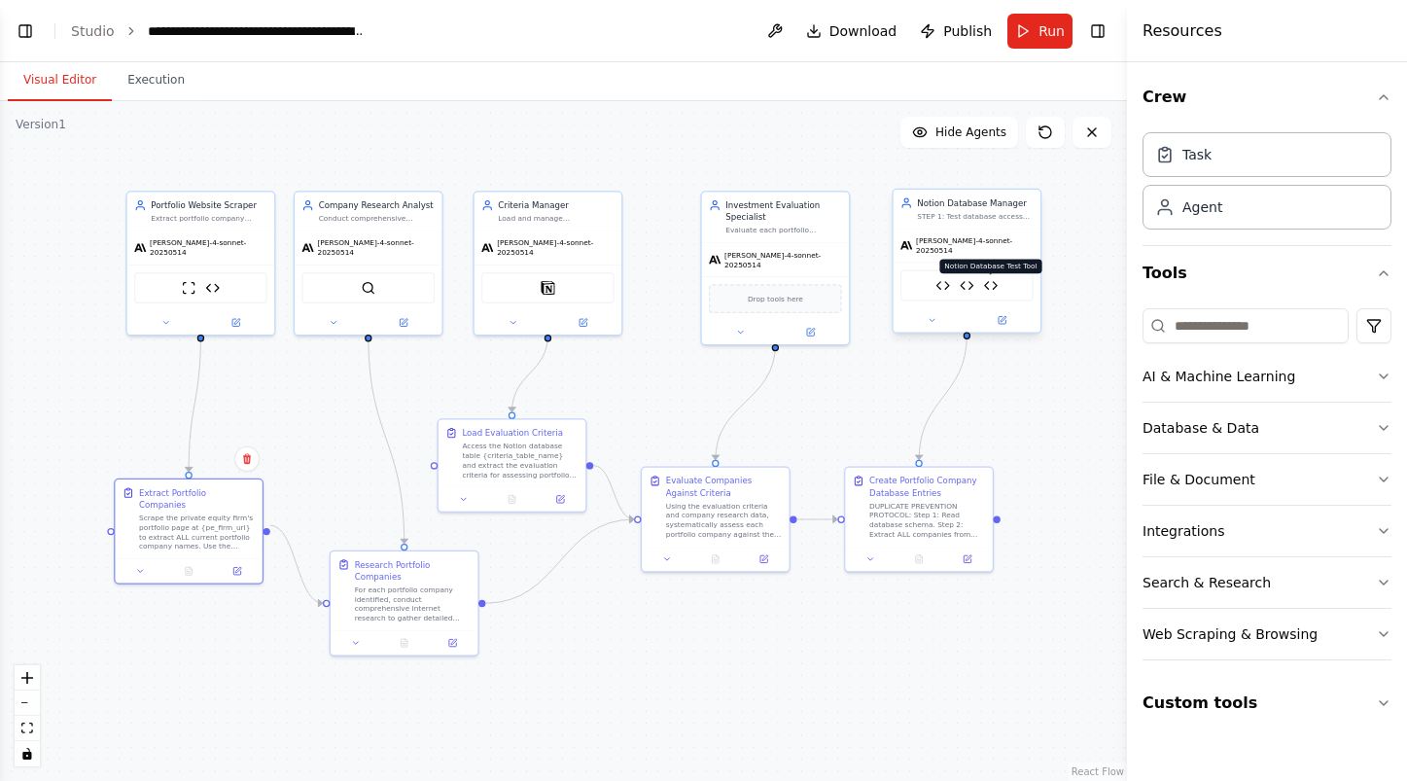
click at [992, 280] on img at bounding box center [991, 285] width 15 height 15
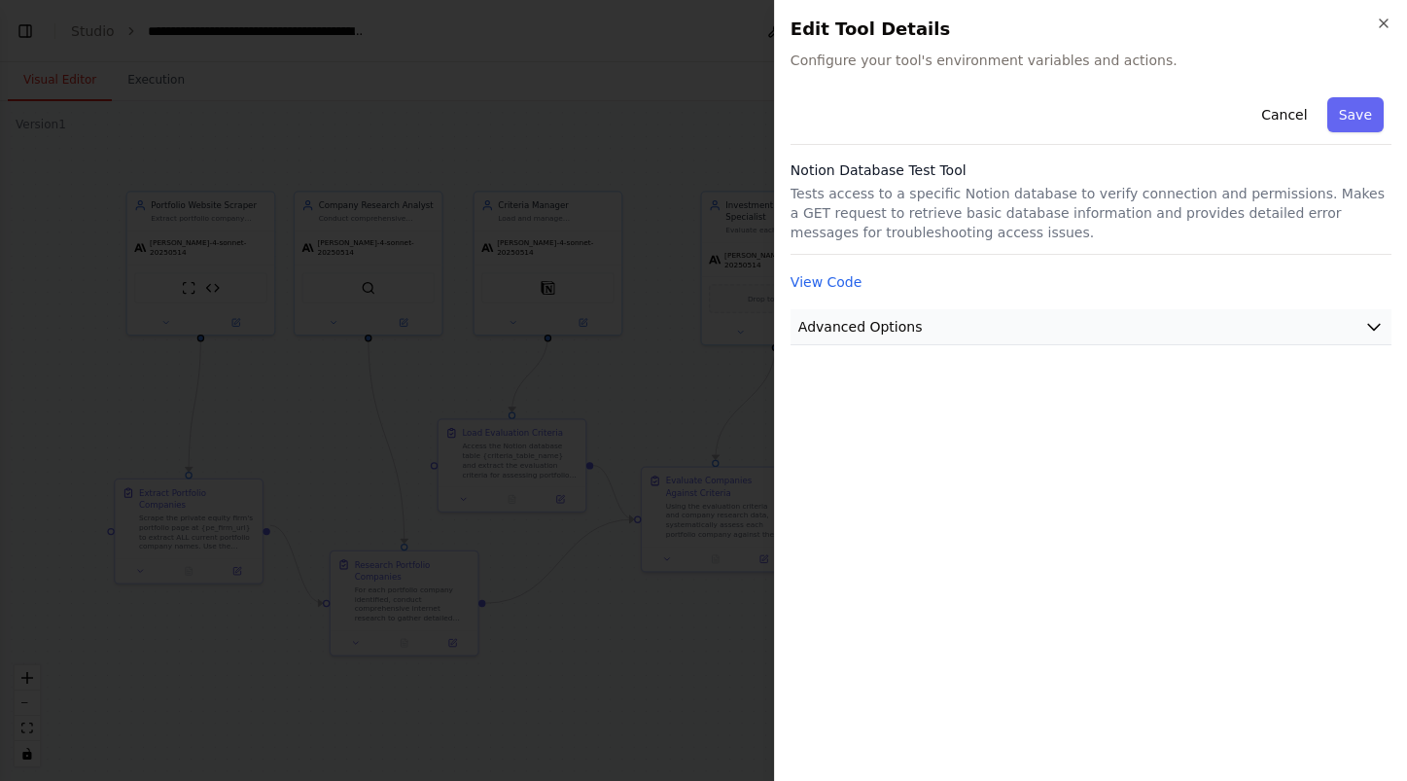
click at [1062, 332] on button "Advanced Options" at bounding box center [1091, 327] width 601 height 36
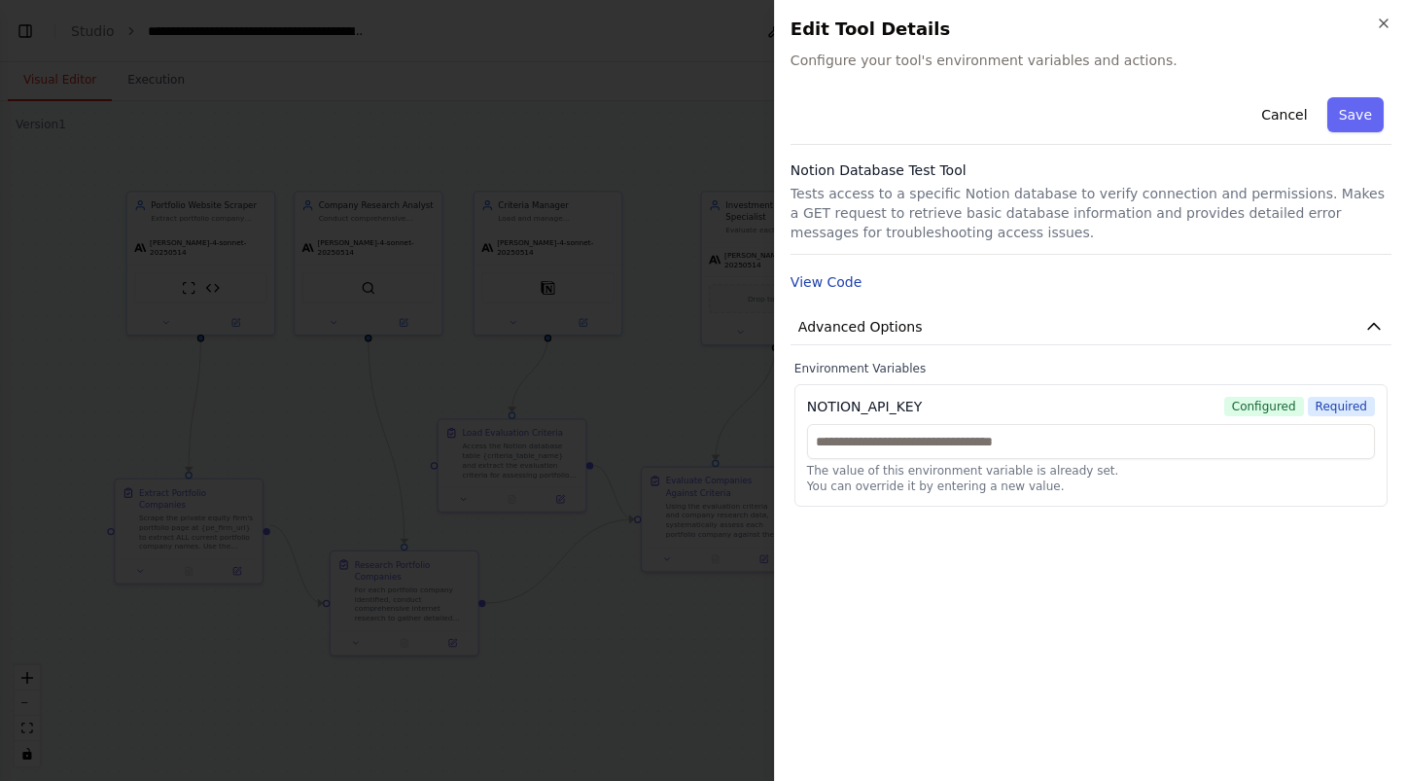
click at [851, 287] on button "View Code" at bounding box center [827, 281] width 72 height 19
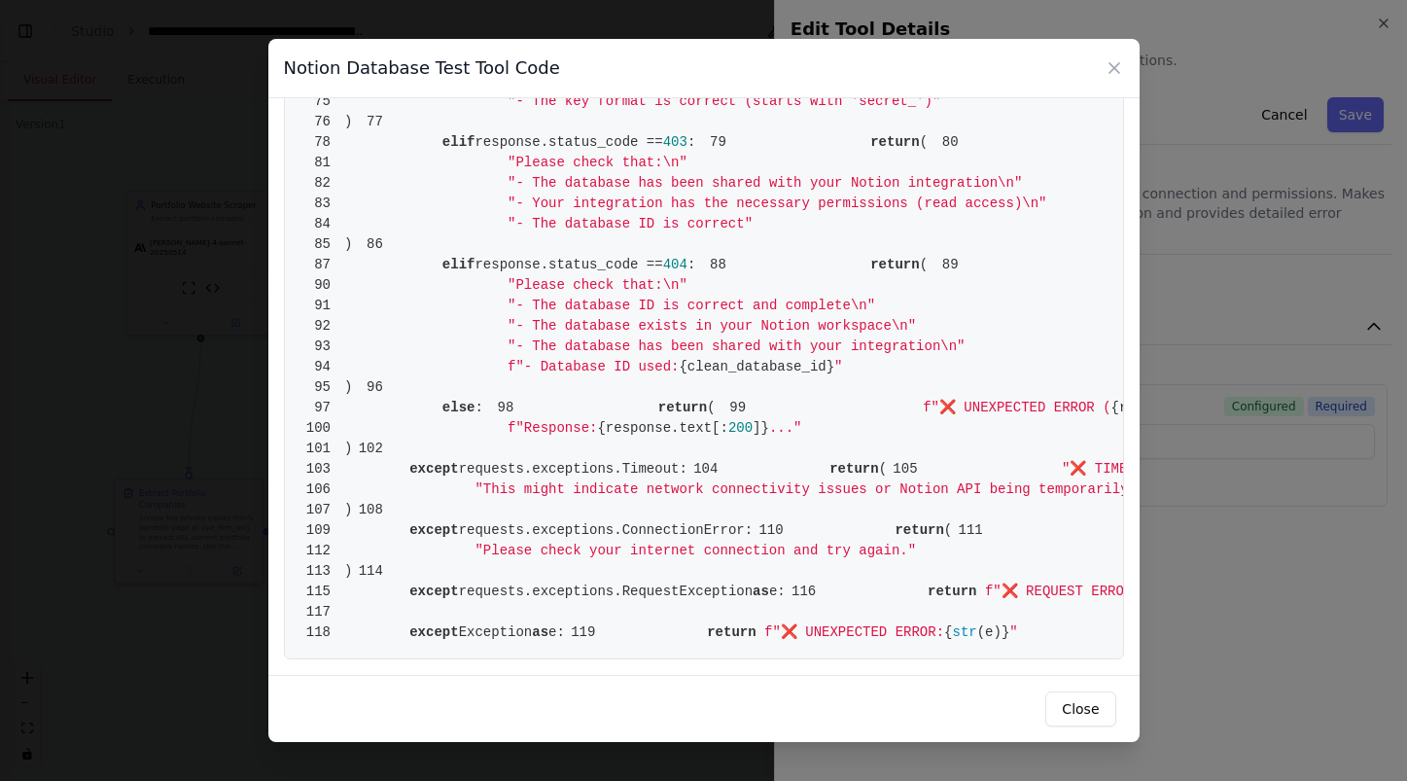
scroll to position [1511, 0]
click at [1224, 299] on div "Notion Database Test Tool Code 1 from crewai.tools import BaseTool 2 from pydan…" at bounding box center [703, 390] width 1407 height 781
click at [1080, 716] on button "Close" at bounding box center [1080, 708] width 70 height 35
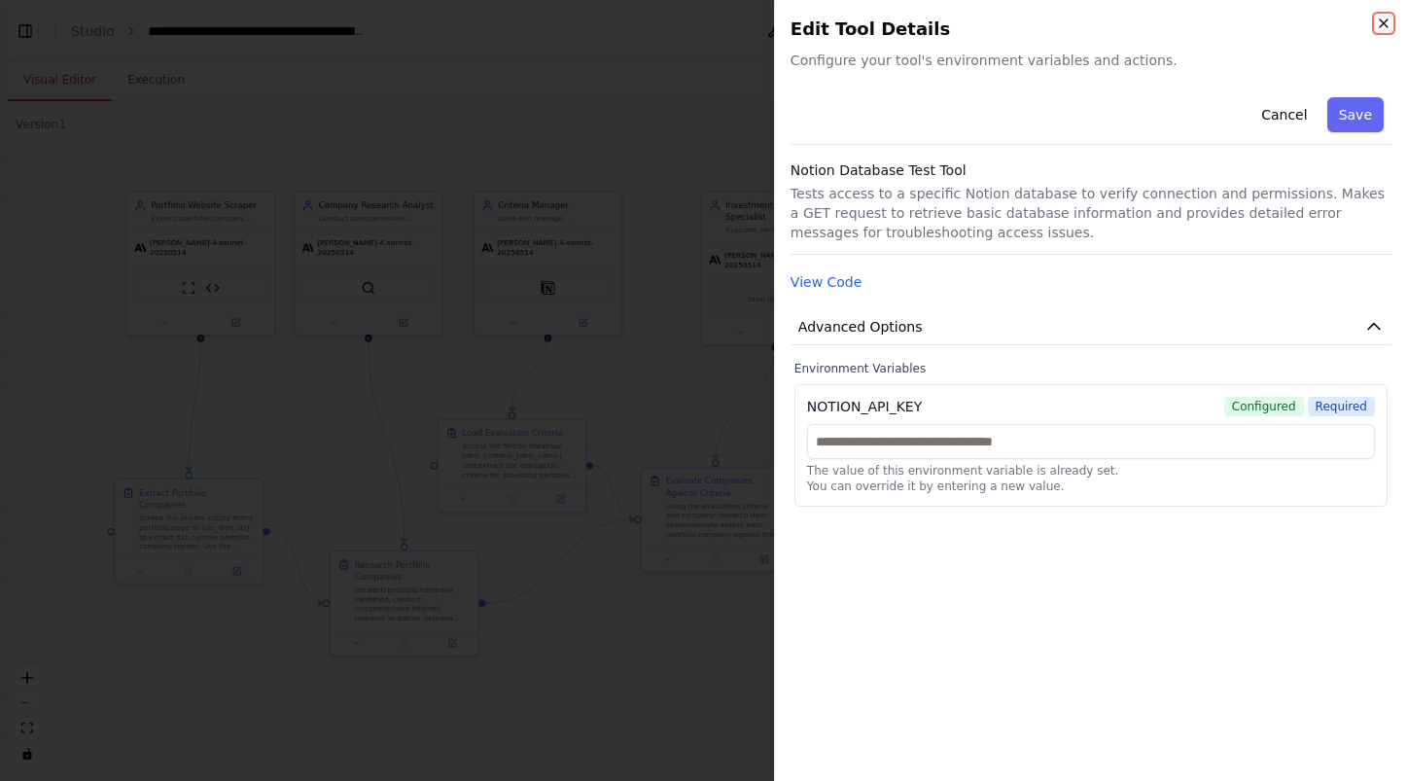
click at [1387, 22] on icon "button" at bounding box center [1384, 24] width 16 height 16
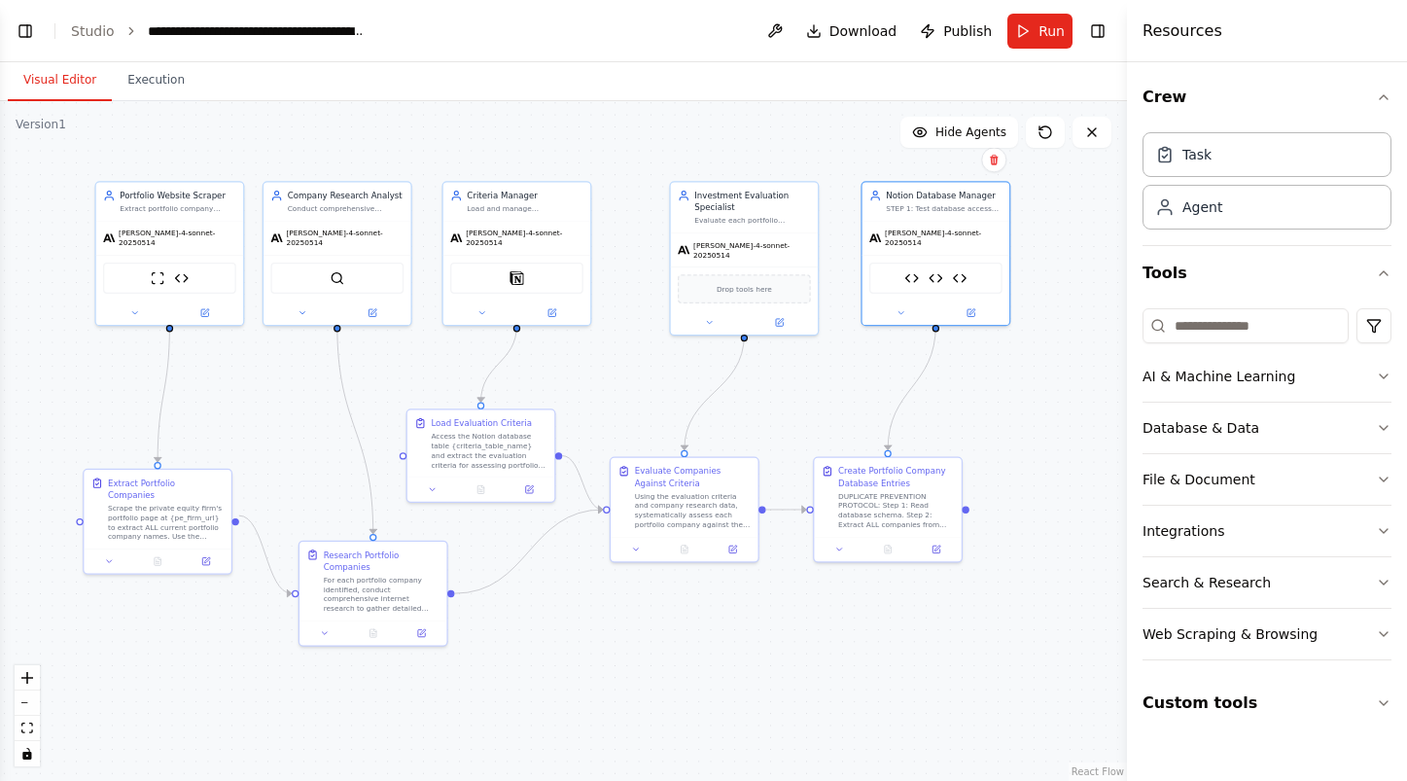
drag, startPoint x: 843, startPoint y: 391, endPoint x: 813, endPoint y: 381, distance: 31.7
click at [813, 381] on div ".deletable-edge-delete-btn { width: 20px; height: 20px; border: 0px solid #ffff…" at bounding box center [563, 441] width 1127 height 680
click at [1042, 31] on span "Run" at bounding box center [1051, 30] width 26 height 19
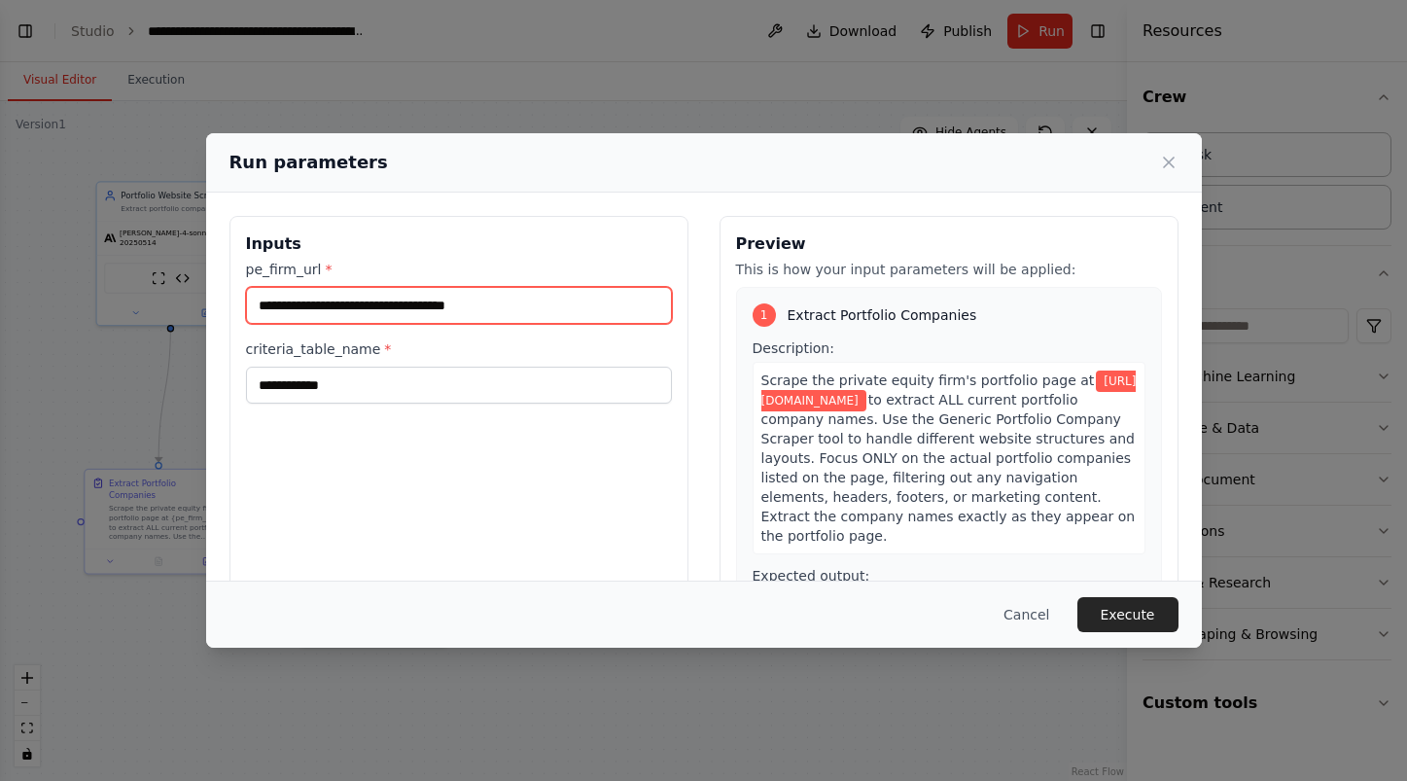
drag, startPoint x: 628, startPoint y: 290, endPoint x: 545, endPoint y: 314, distance: 86.2
click at [545, 314] on input "**********" at bounding box center [459, 305] width 426 height 37
click at [539, 300] on input "**********" at bounding box center [459, 305] width 426 height 37
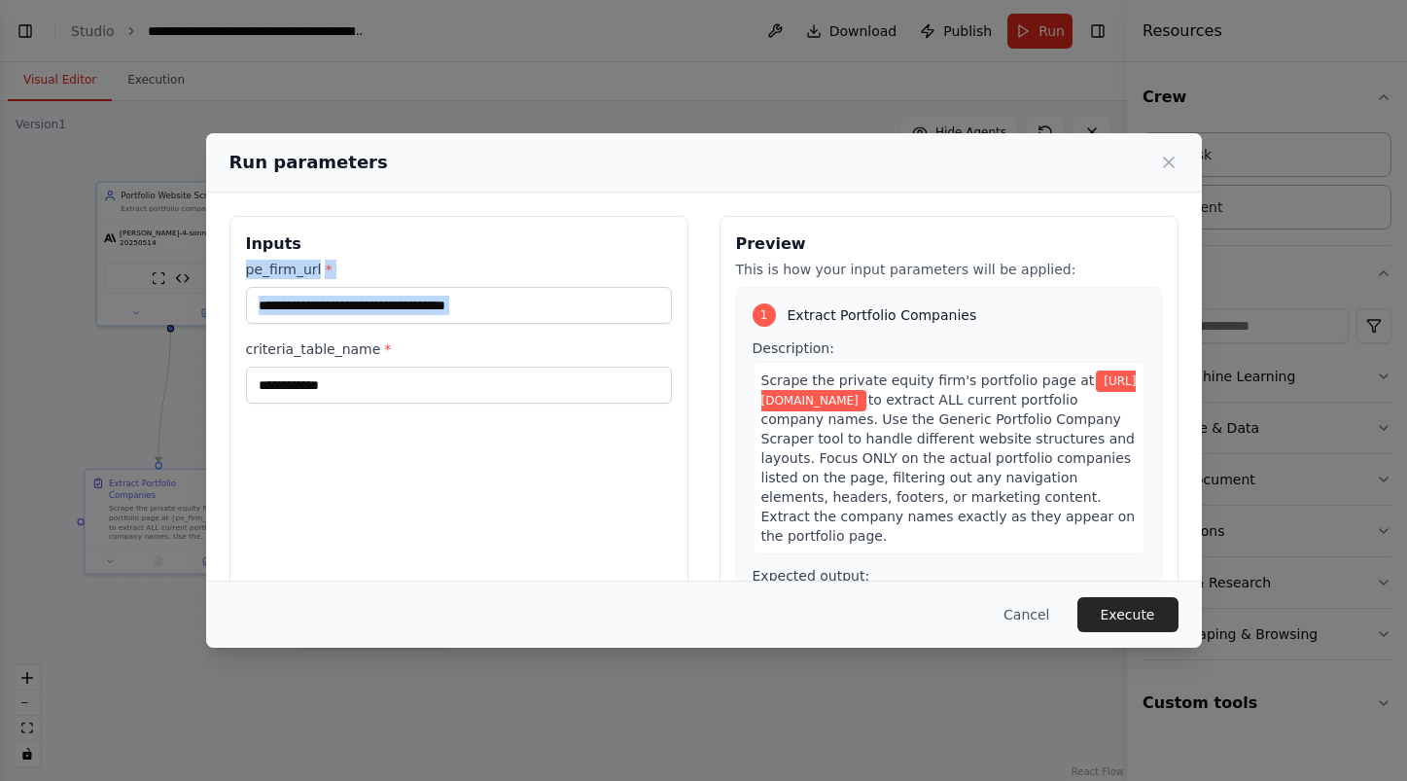
drag, startPoint x: 233, startPoint y: 264, endPoint x: 585, endPoint y: 337, distance: 359.5
click at [585, 337] on div "**********" at bounding box center [458, 446] width 459 height 461
click at [585, 337] on div "**********" at bounding box center [459, 332] width 426 height 144
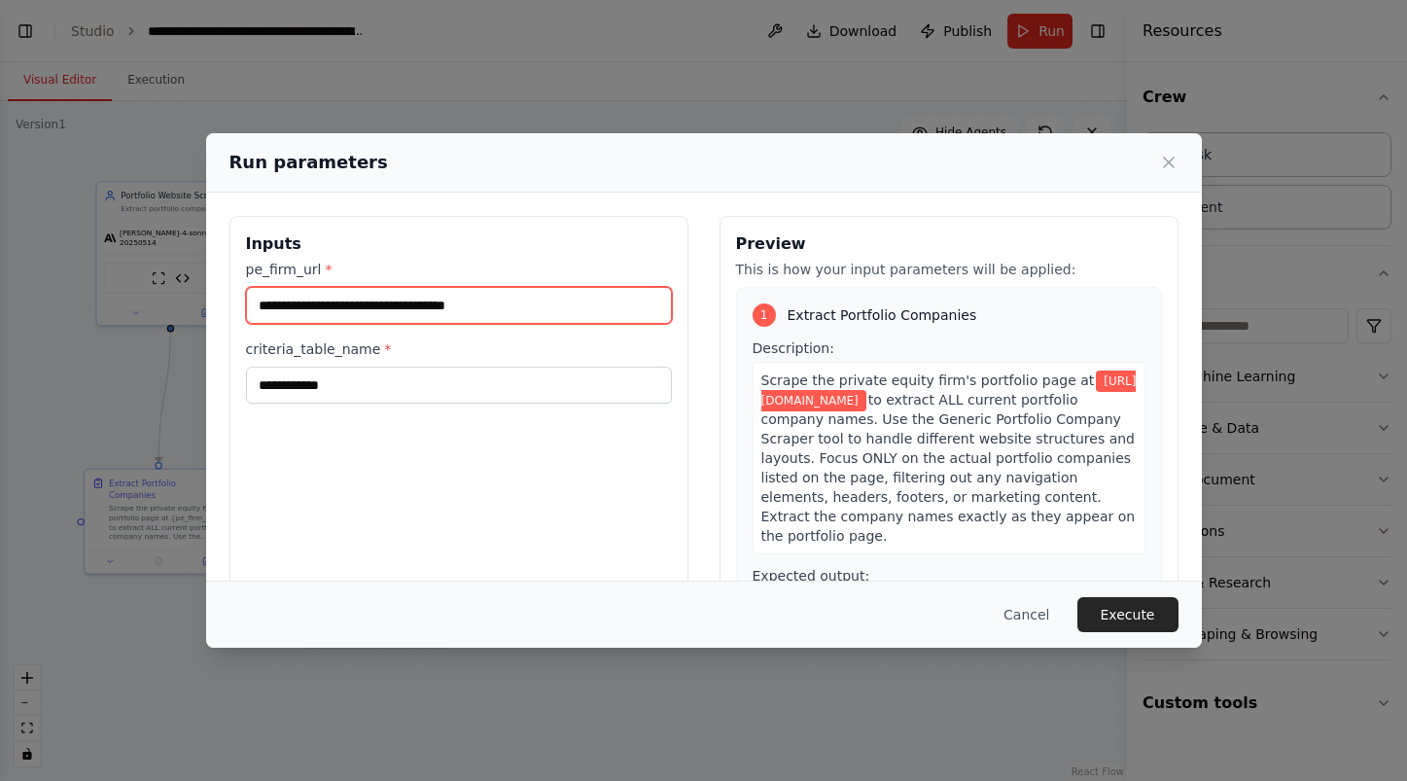
click at [545, 297] on input "**********" at bounding box center [459, 305] width 426 height 37
paste input "**********"
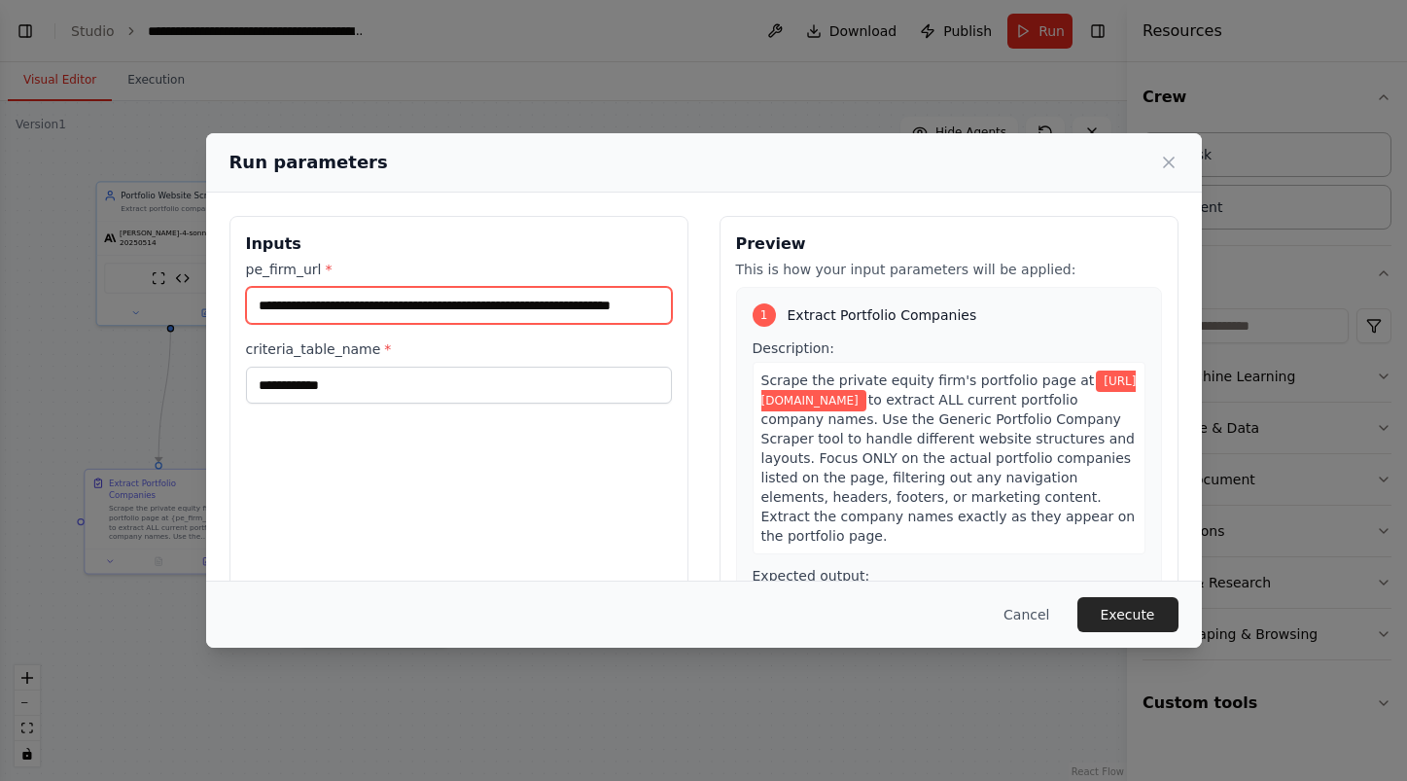
type input "**********"
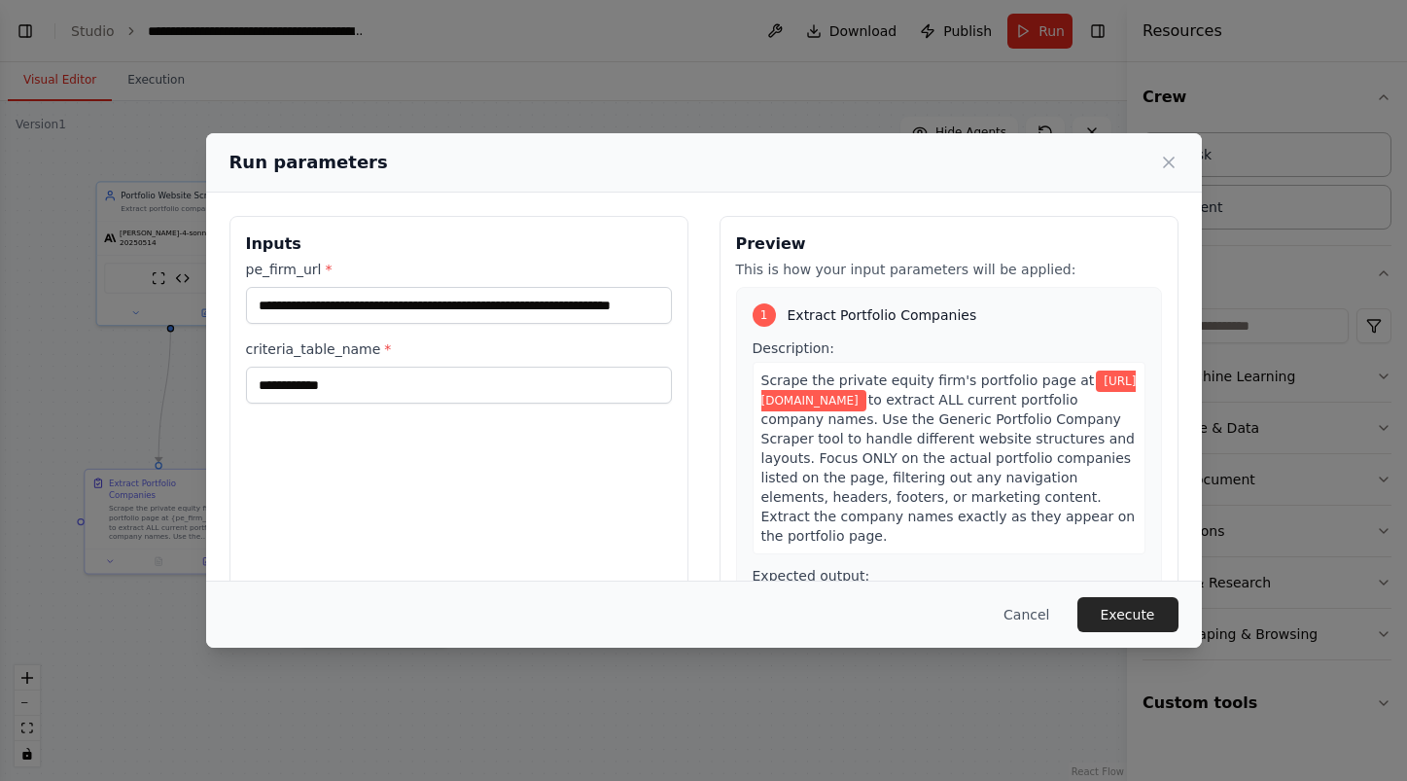
click at [561, 241] on h3 "Inputs" at bounding box center [459, 243] width 426 height 23
drag, startPoint x: 379, startPoint y: 376, endPoint x: 242, endPoint y: 340, distance: 141.7
click at [242, 340] on div "**********" at bounding box center [458, 446] width 459 height 461
click at [403, 355] on label "criteria_table_name *" at bounding box center [459, 348] width 426 height 19
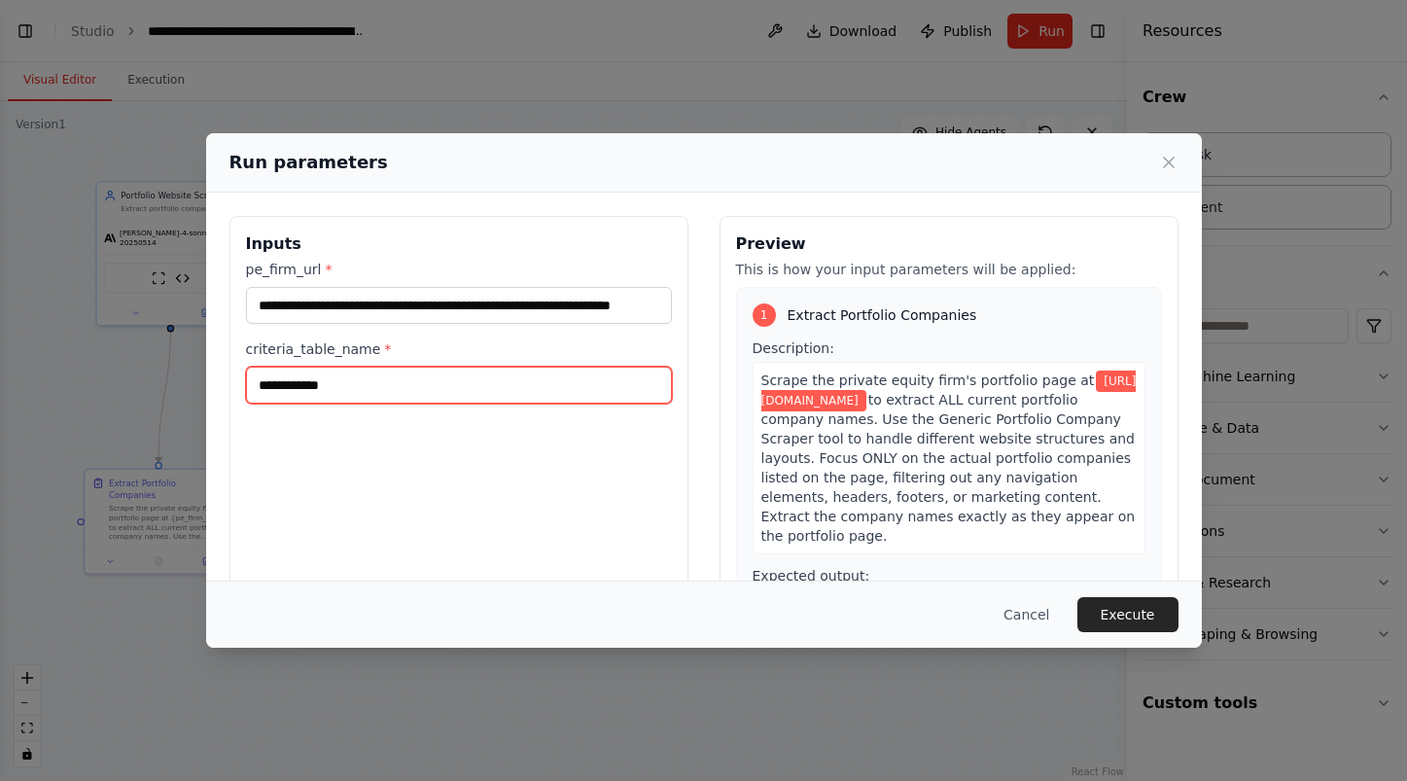
click at [403, 367] on input "**********" at bounding box center [459, 385] width 426 height 37
click at [410, 348] on label "criteria_table_name *" at bounding box center [459, 348] width 426 height 19
click at [410, 367] on input "**********" at bounding box center [459, 385] width 426 height 37
click at [453, 468] on div "**********" at bounding box center [458, 446] width 459 height 461
click at [1120, 593] on div "Cancel Execute" at bounding box center [704, 613] width 996 height 67
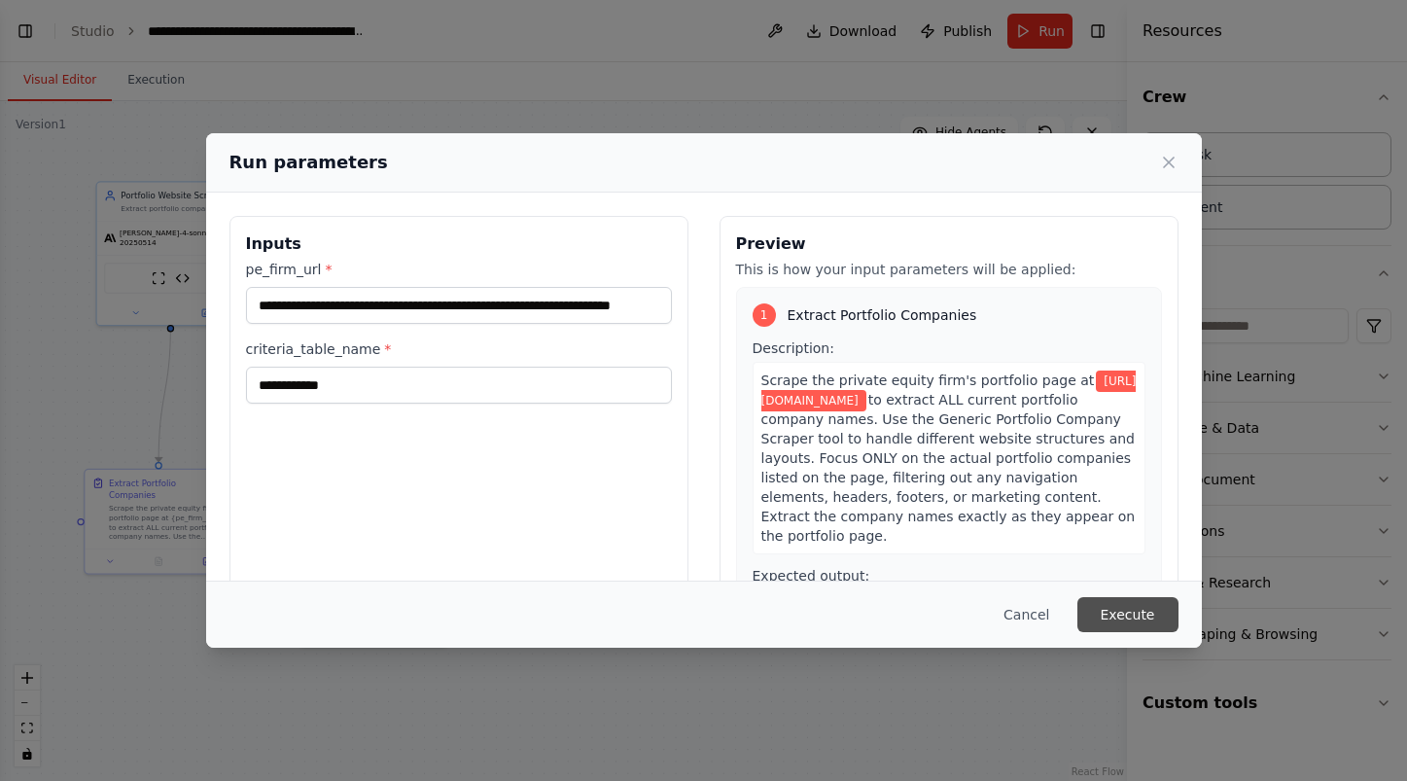
click at [1125, 609] on button "Execute" at bounding box center [1127, 614] width 101 height 35
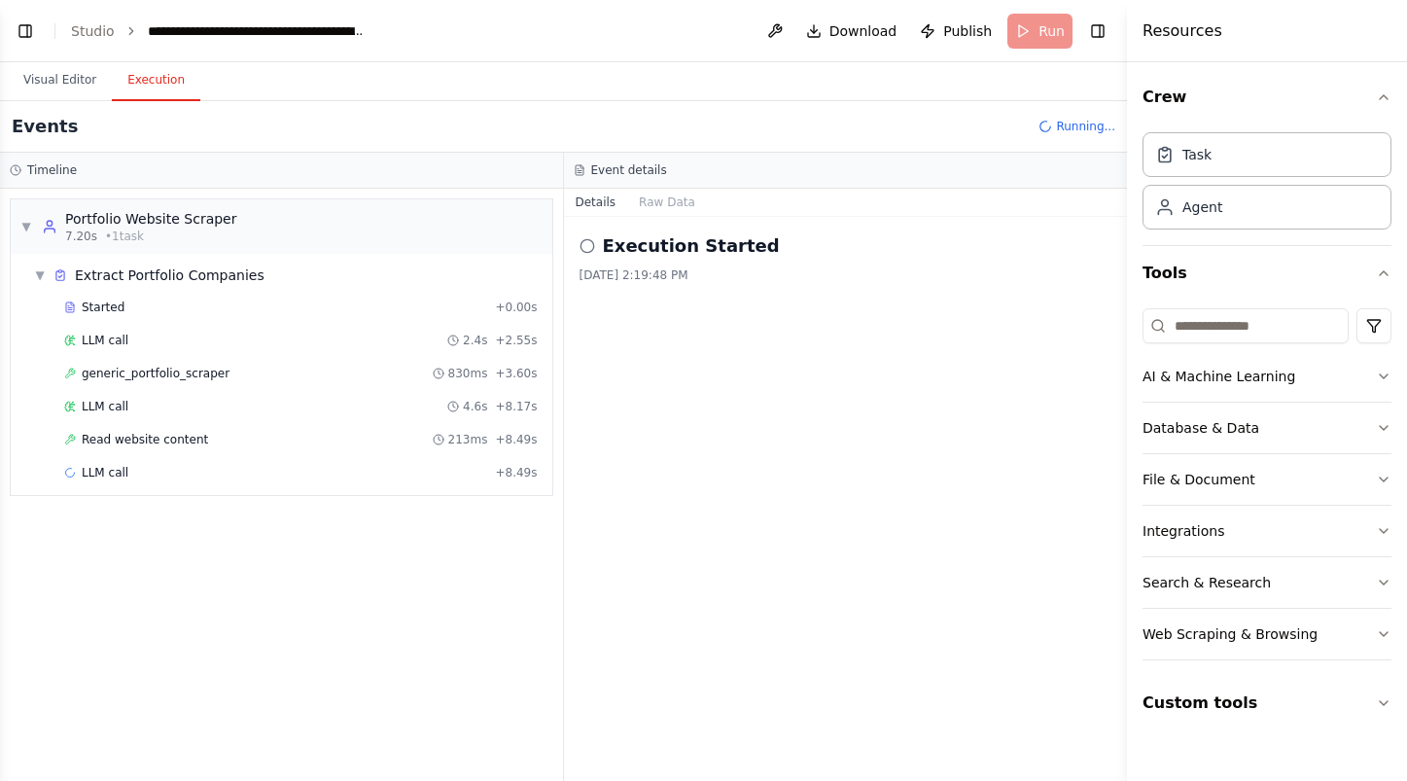
click at [149, 83] on button "Execution" at bounding box center [156, 80] width 88 height 41
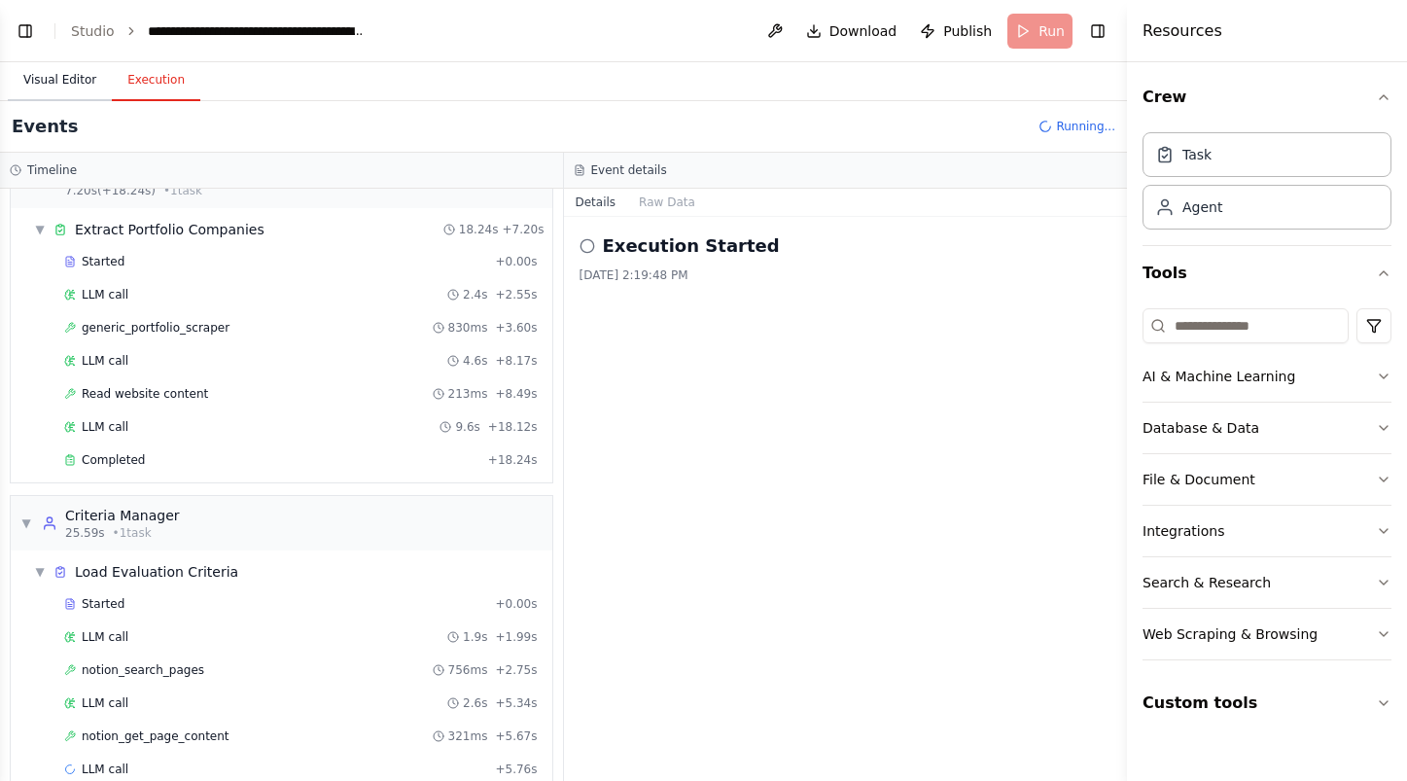
scroll to position [79, 0]
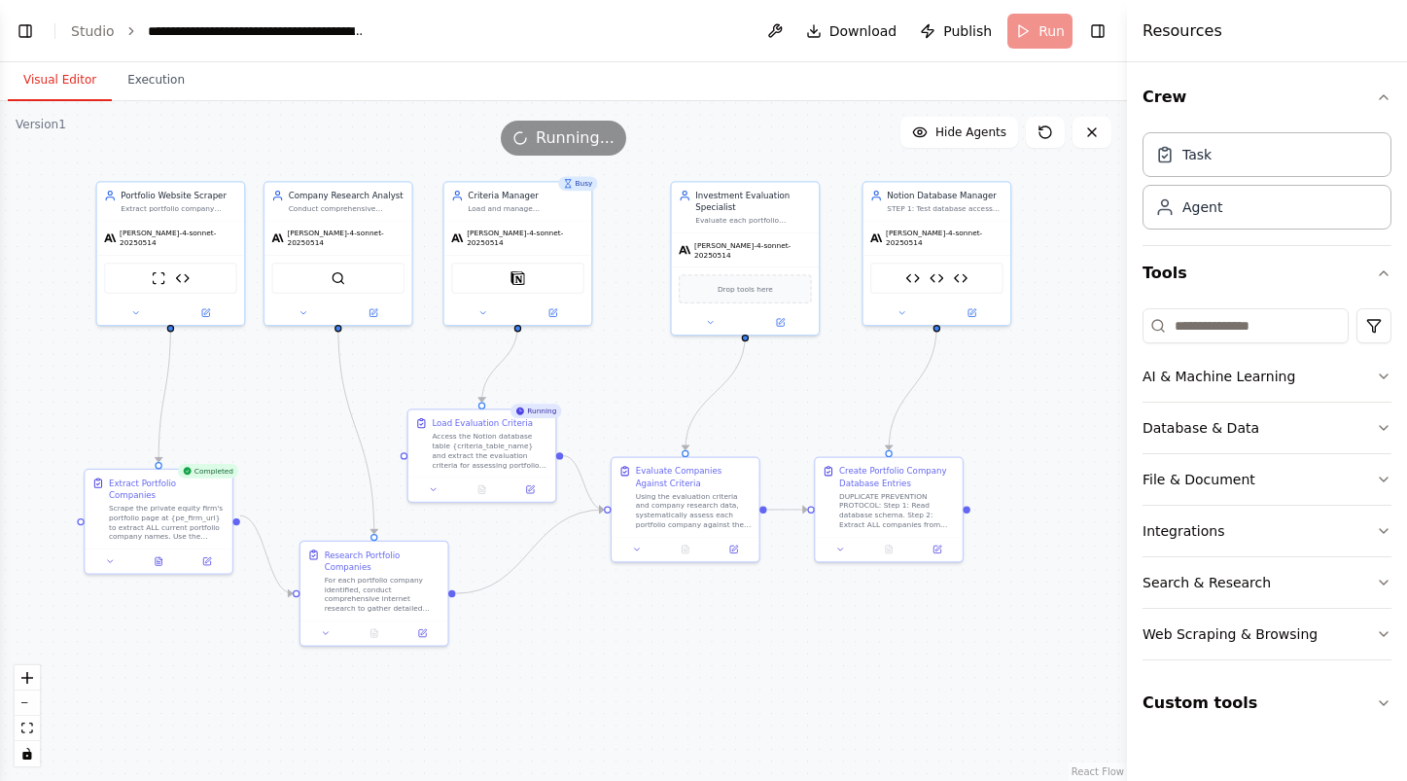
click at [44, 86] on button "Visual Editor" at bounding box center [60, 80] width 104 height 41
click at [432, 492] on button at bounding box center [433, 487] width 41 height 15
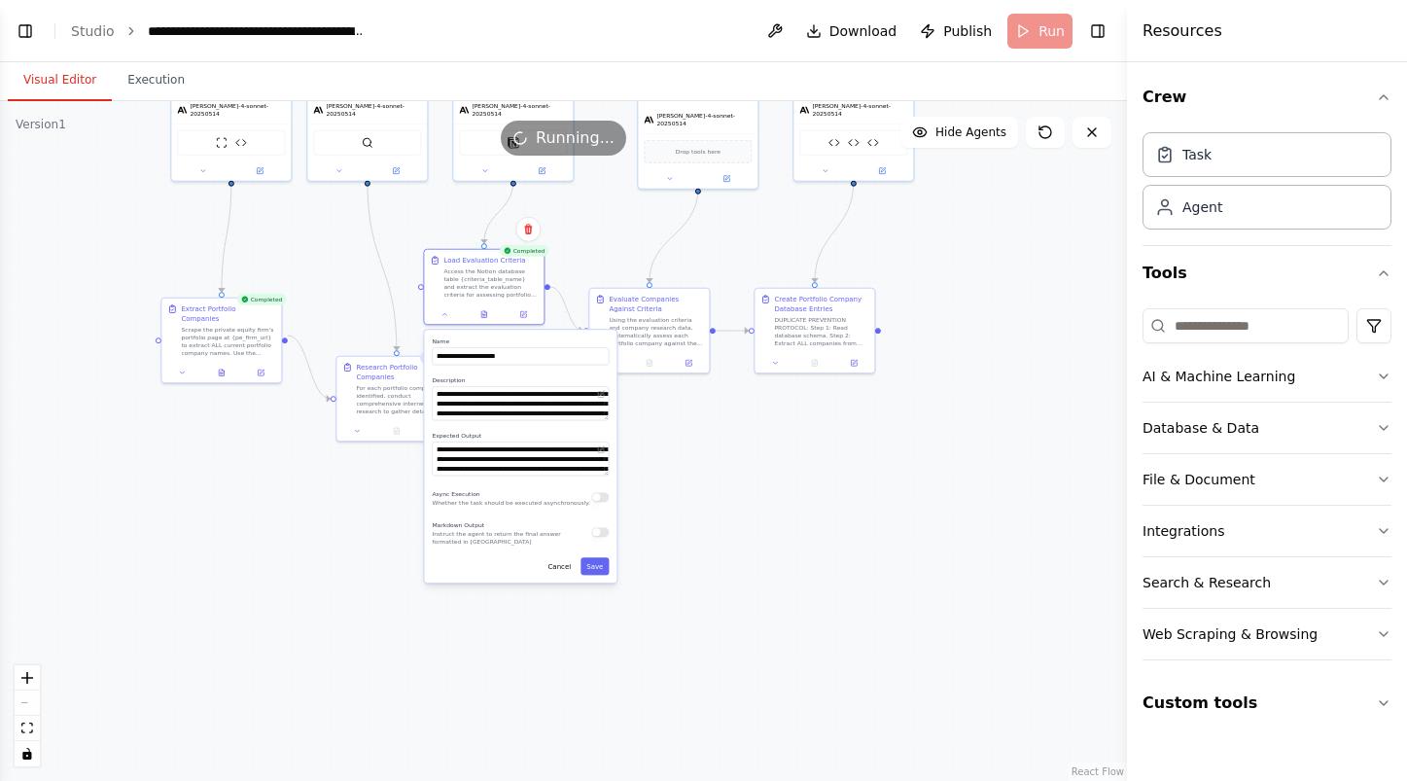
drag, startPoint x: 591, startPoint y: 440, endPoint x: 577, endPoint y: 268, distance: 172.7
click at [577, 268] on div ".deletable-edge-delete-btn { width: 20px; height: 20px; border: 0px solid #ffff…" at bounding box center [563, 441] width 1127 height 680
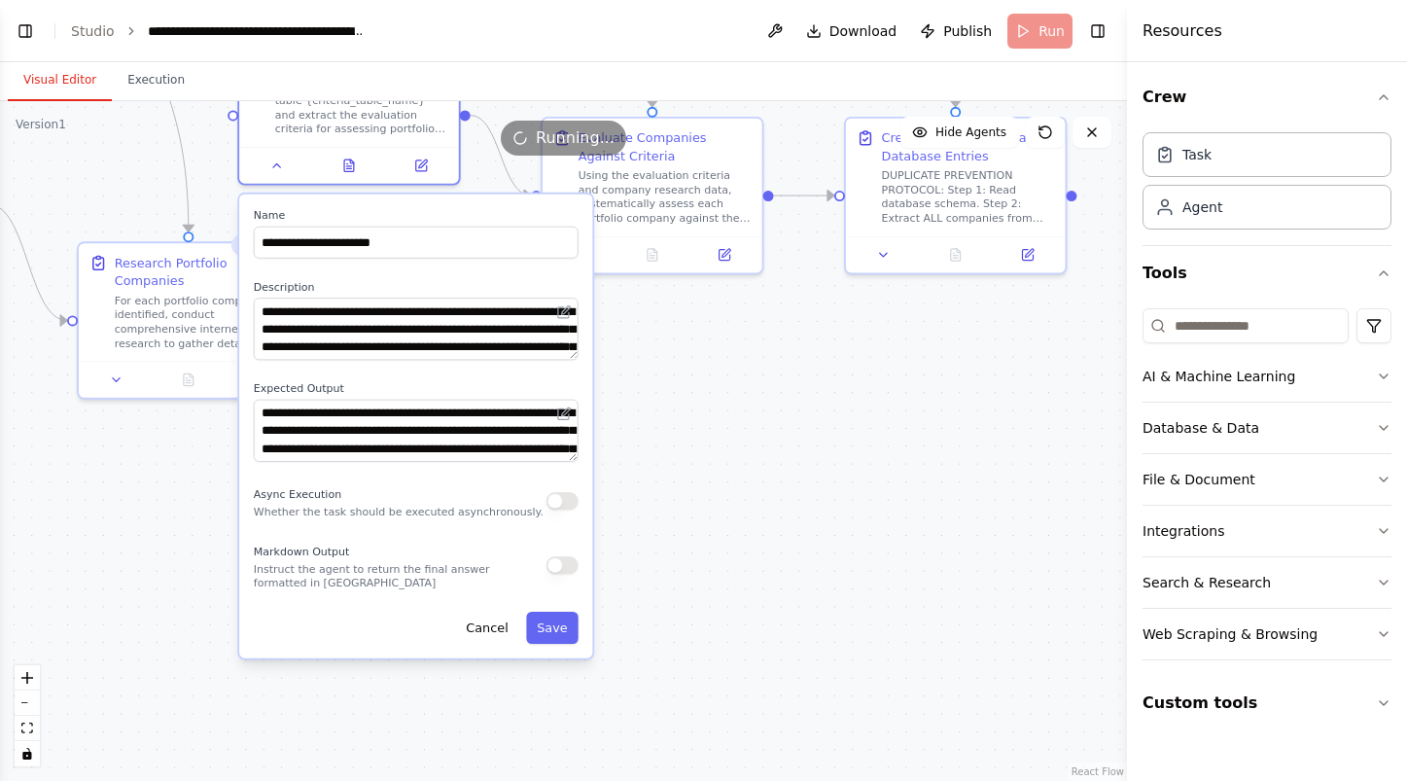
click at [639, 431] on div ".deletable-edge-delete-btn { width: 20px; height: 20px; border: 0px solid #ffff…" at bounding box center [563, 441] width 1127 height 680
click at [276, 162] on icon at bounding box center [276, 162] width 7 height 4
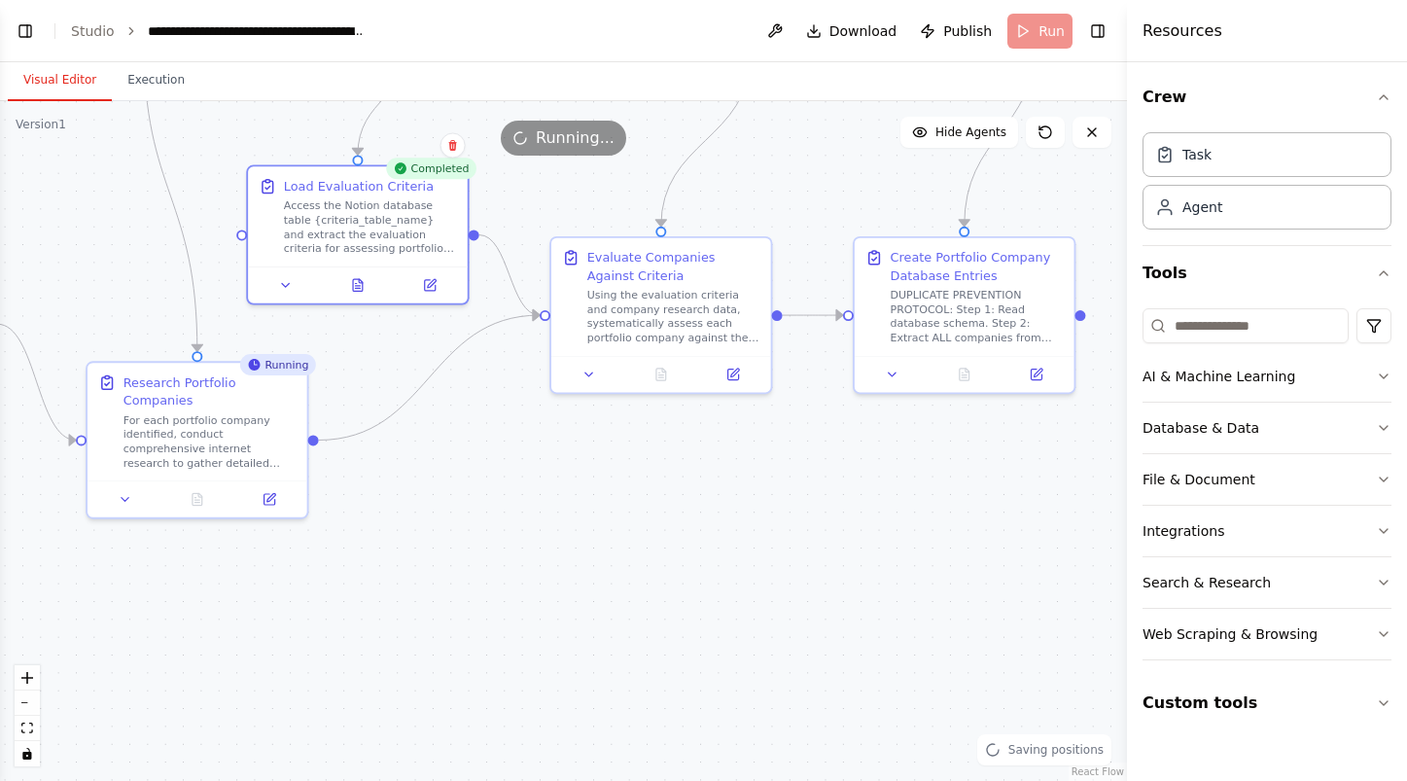
drag, startPoint x: 480, startPoint y: 334, endPoint x: 539, endPoint y: 562, distance: 234.9
click at [538, 562] on div ".deletable-edge-delete-btn { width: 20px; height: 20px; border: 0px solid #ffff…" at bounding box center [563, 441] width 1127 height 680
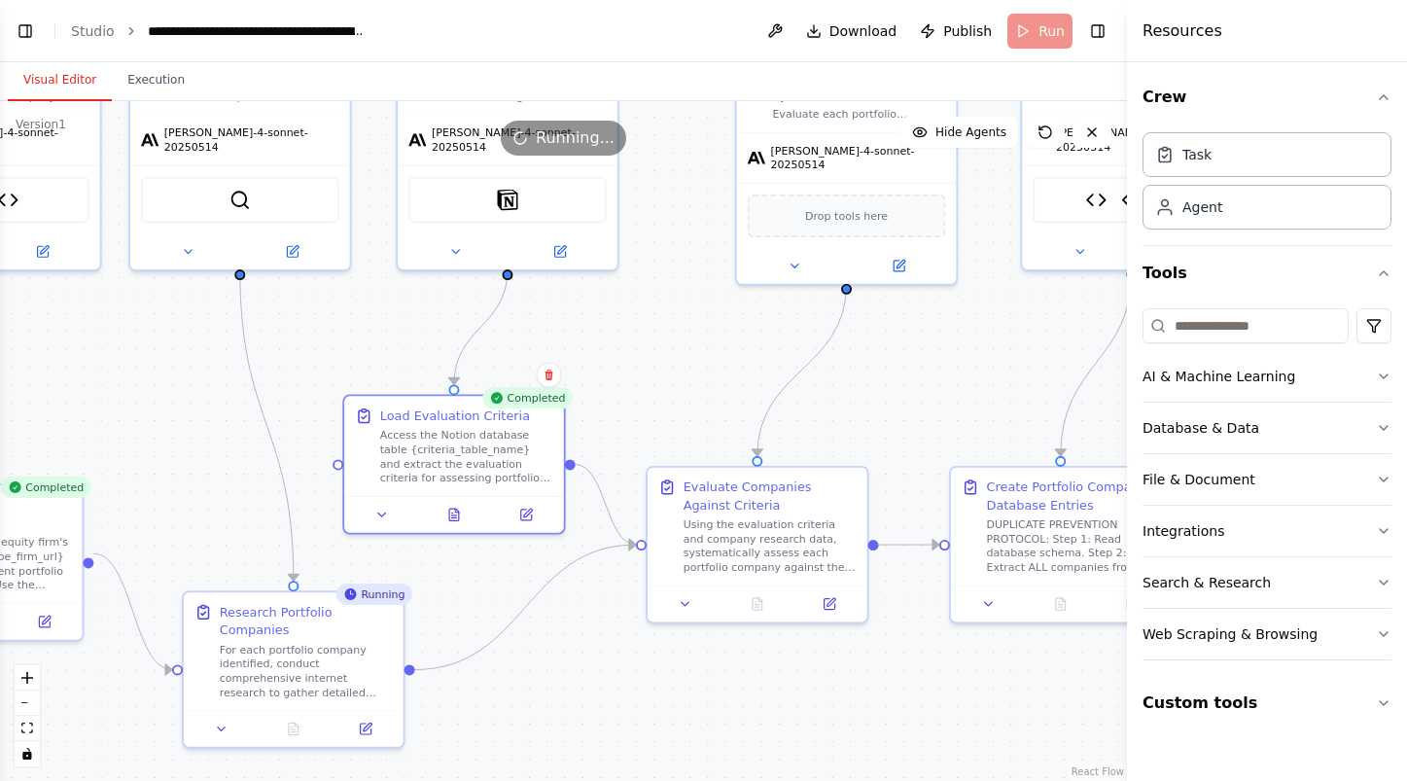
drag, startPoint x: 571, startPoint y: 207, endPoint x: 618, endPoint y: 329, distance: 130.5
click at [618, 329] on div ".deletable-edge-delete-btn { width: 20px; height: 20px; border: 0px solid #ffff…" at bounding box center [563, 441] width 1127 height 680
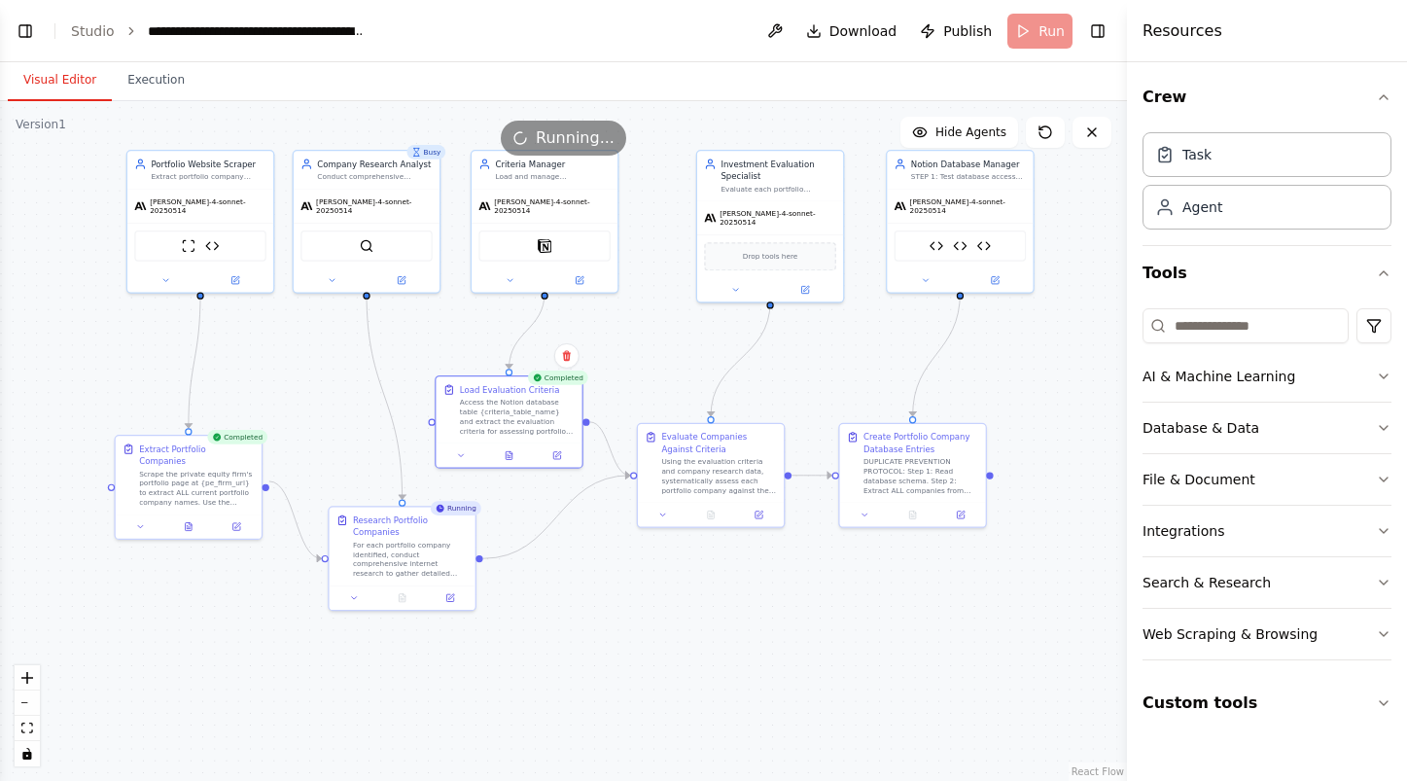
drag, startPoint x: 633, startPoint y: 320, endPoint x: 649, endPoint y: 353, distance: 36.5
click at [649, 353] on div ".deletable-edge-delete-btn { width: 20px; height: 20px; border: 0px solid #ffff…" at bounding box center [563, 441] width 1127 height 680
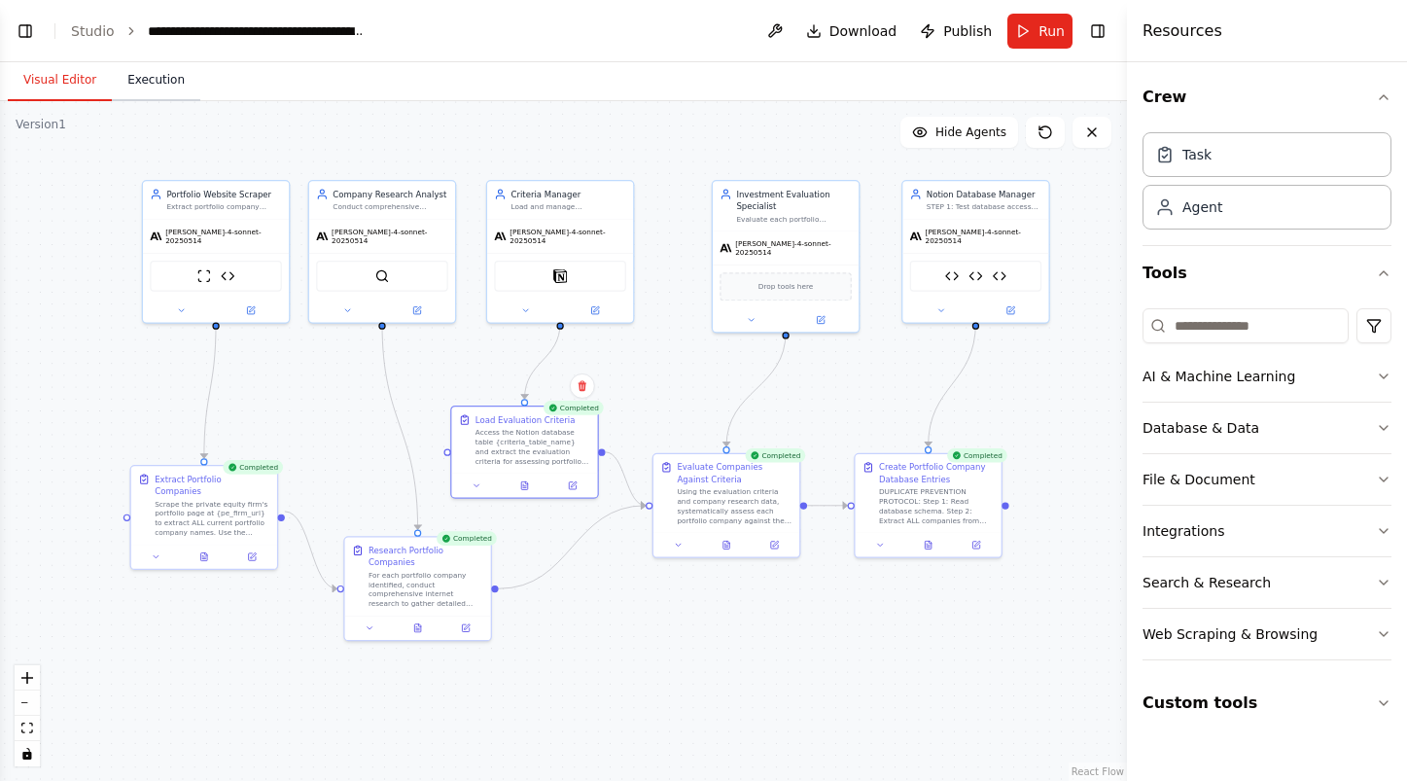
click at [139, 77] on button "Execution" at bounding box center [156, 80] width 88 height 41
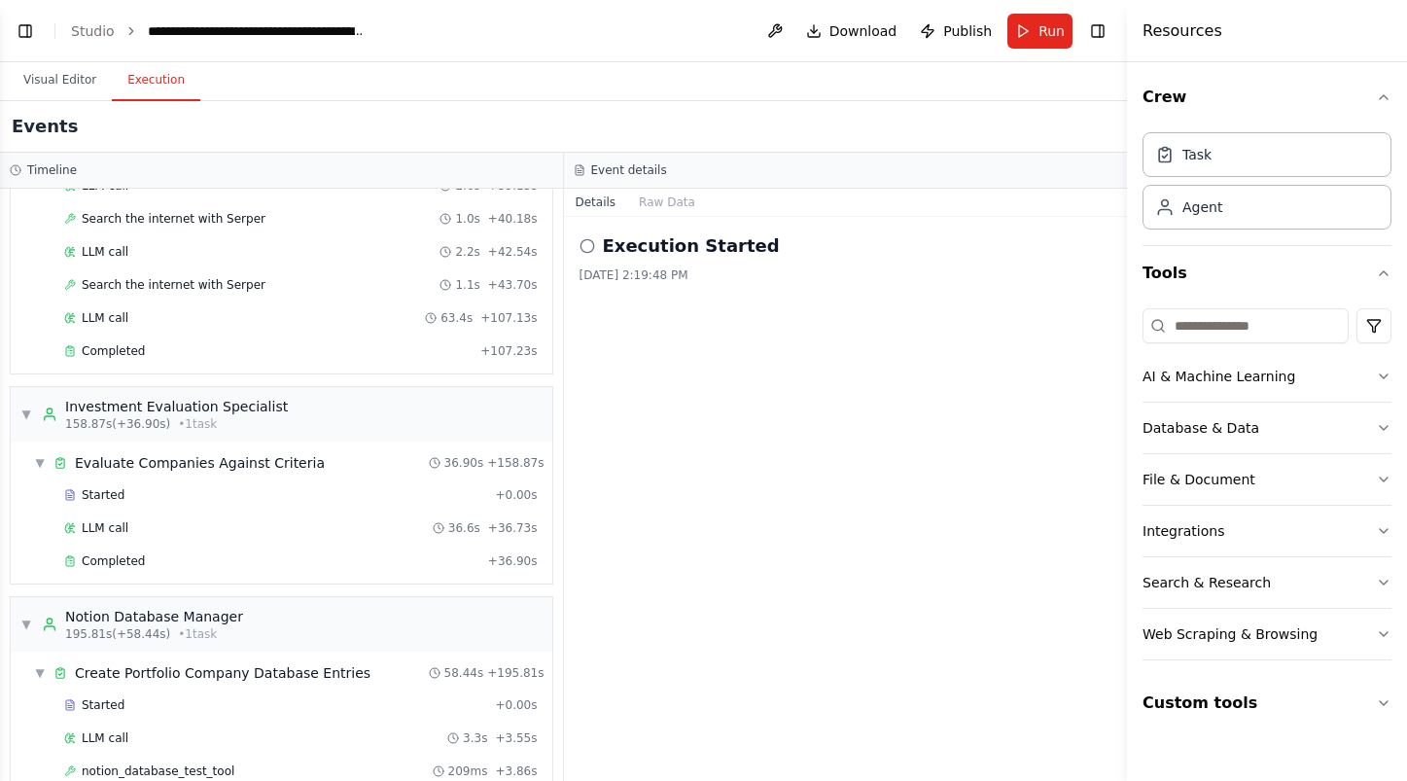
scroll to position [1932, 0]
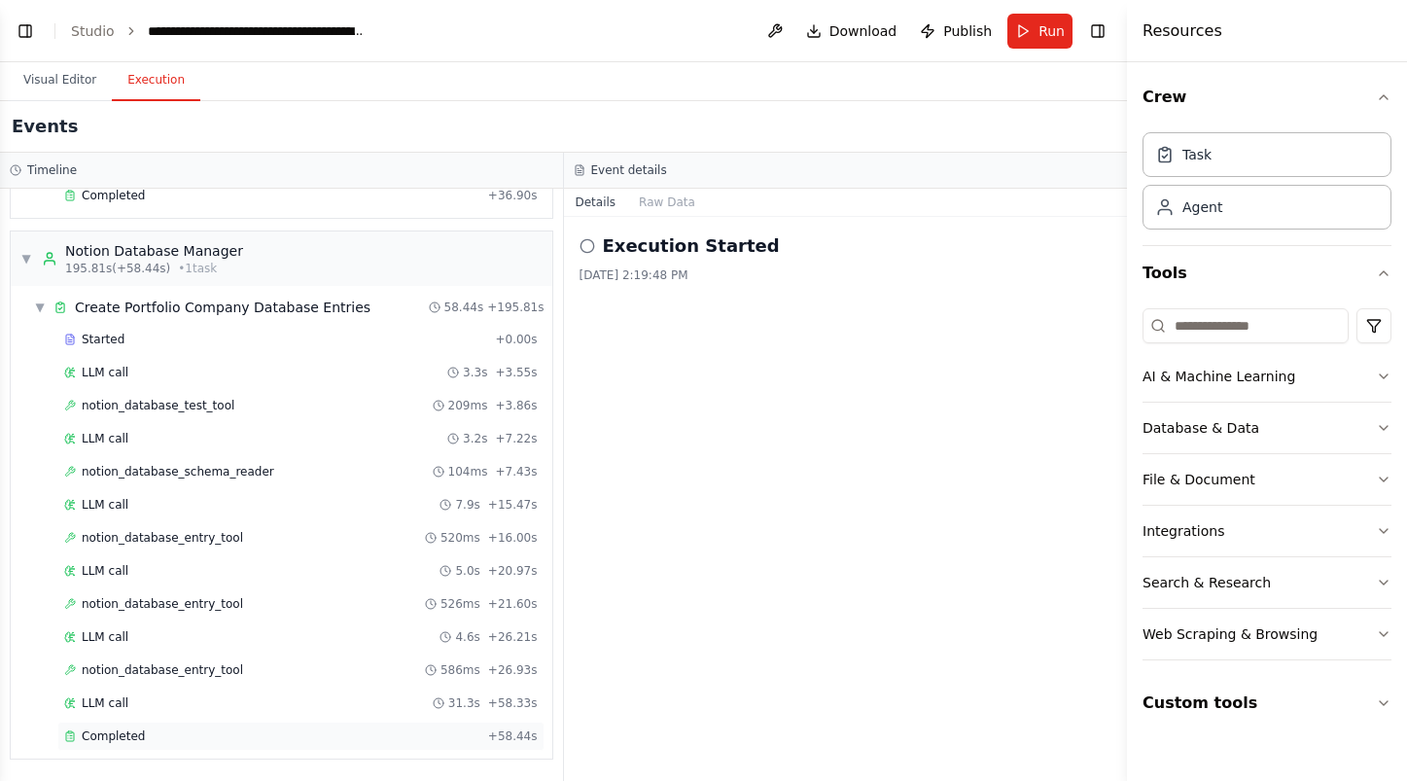
click at [184, 744] on div "Completed + 58.44s" at bounding box center [300, 735] width 487 height 29
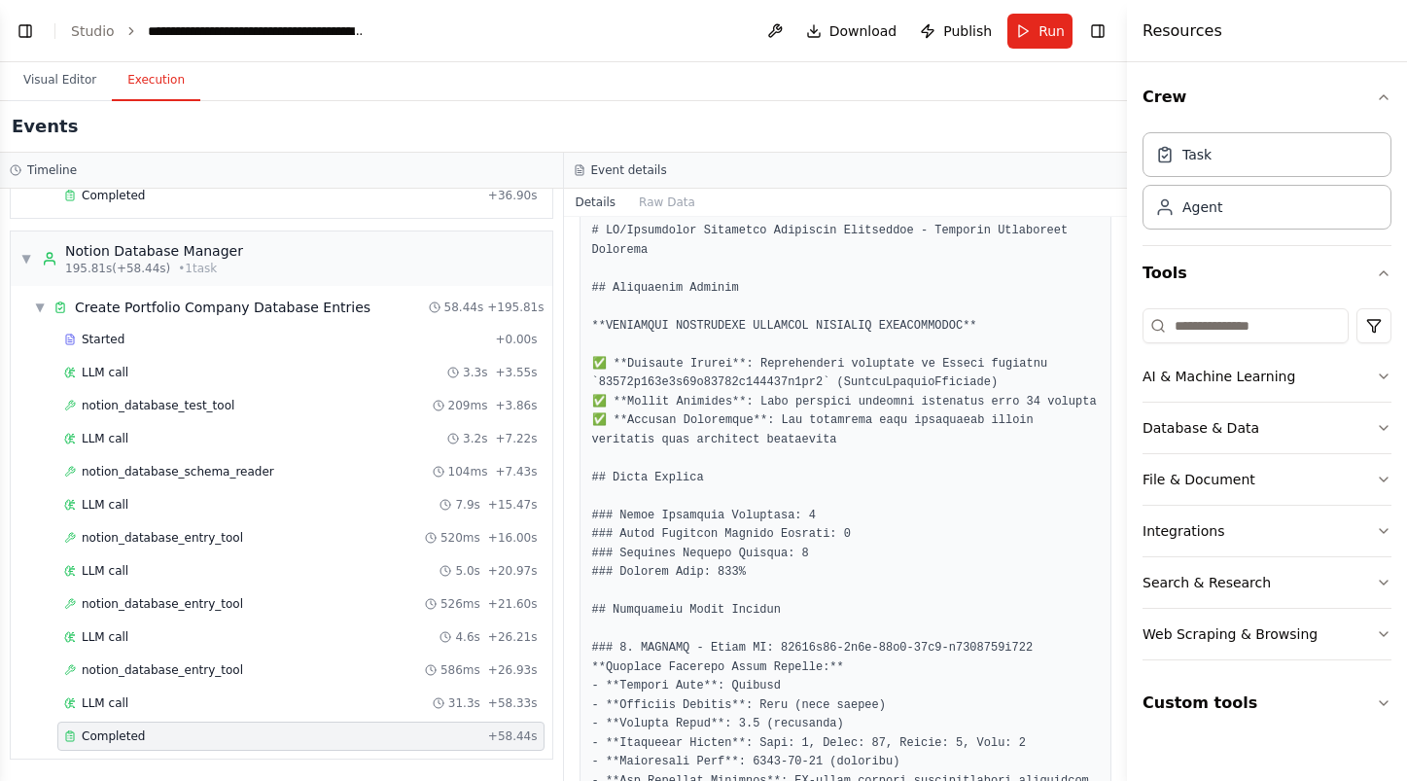
scroll to position [342, 0]
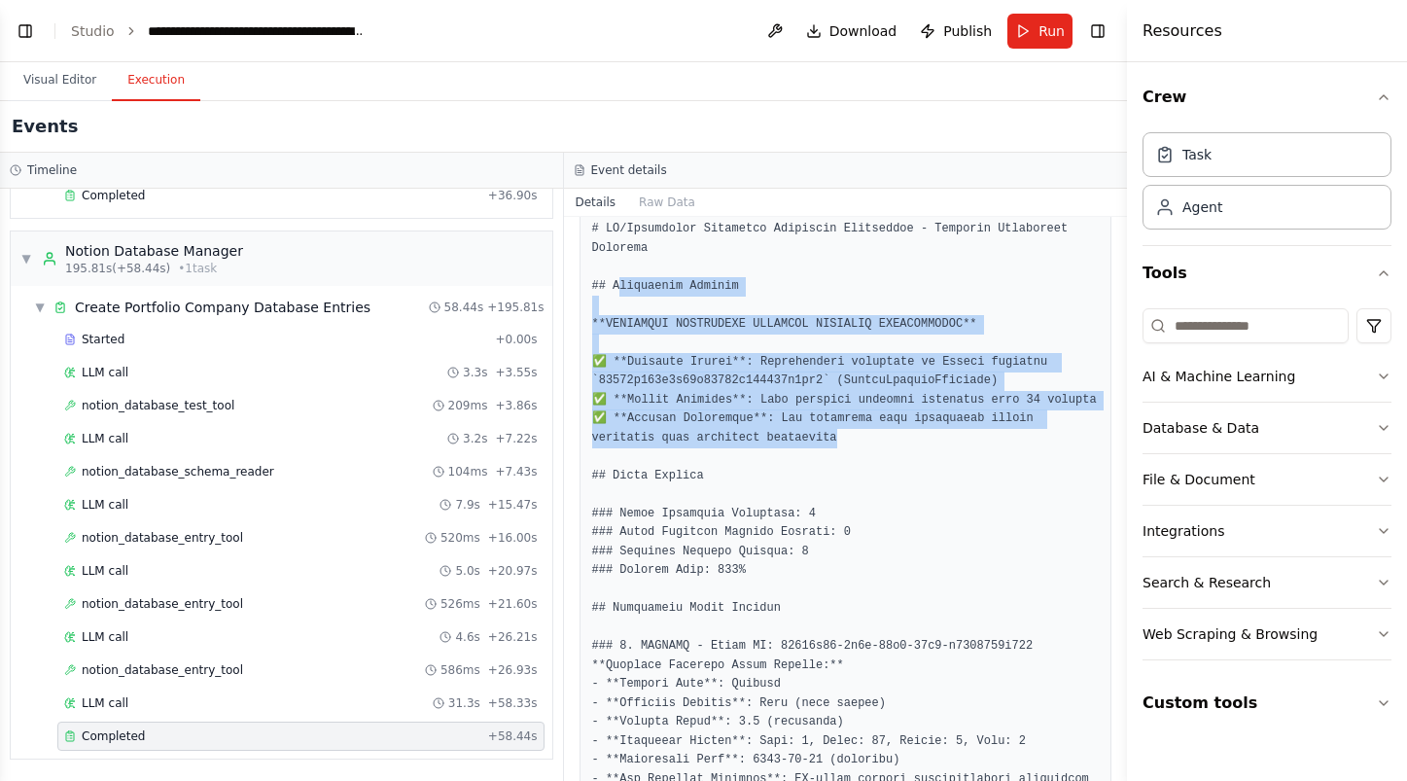
drag, startPoint x: 879, startPoint y: 443, endPoint x: 620, endPoint y: 279, distance: 306.4
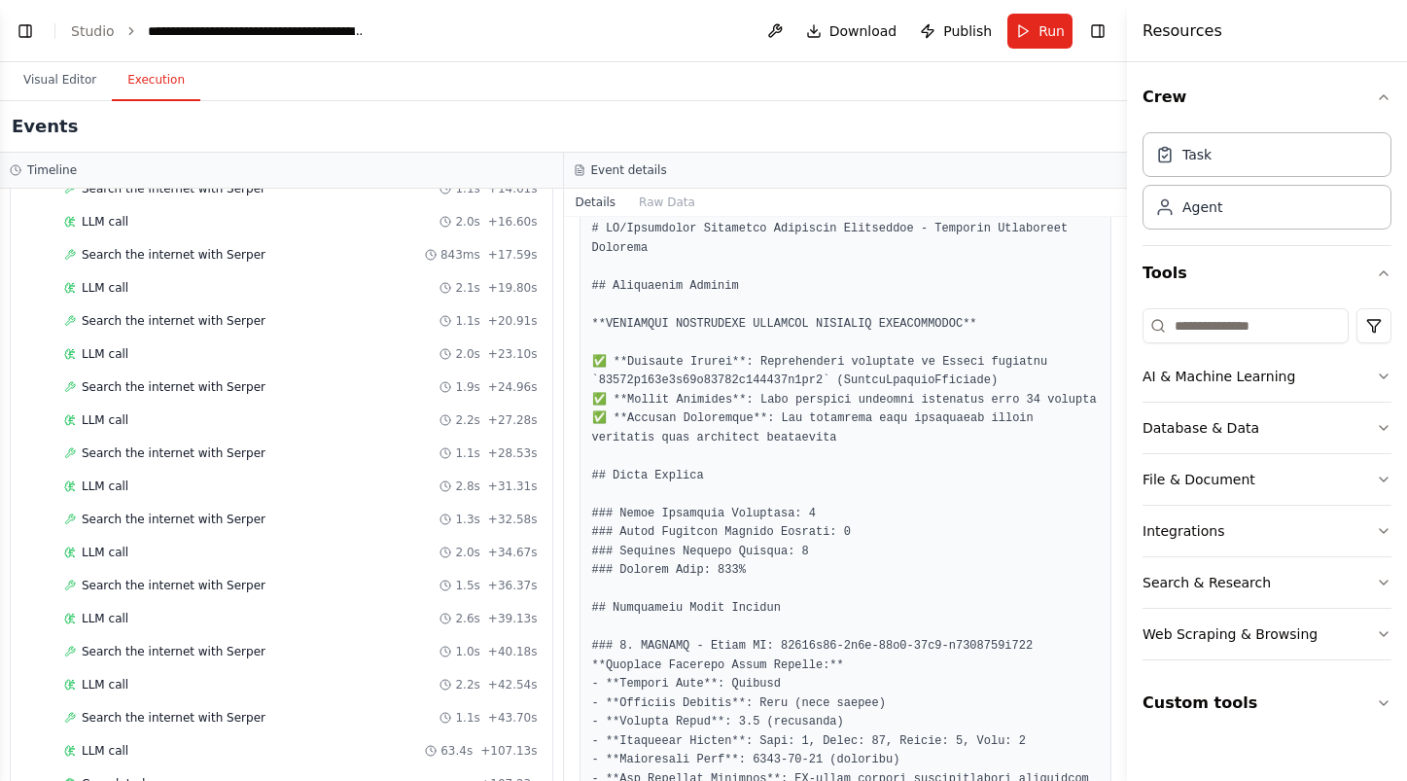
scroll to position [1117, 0]
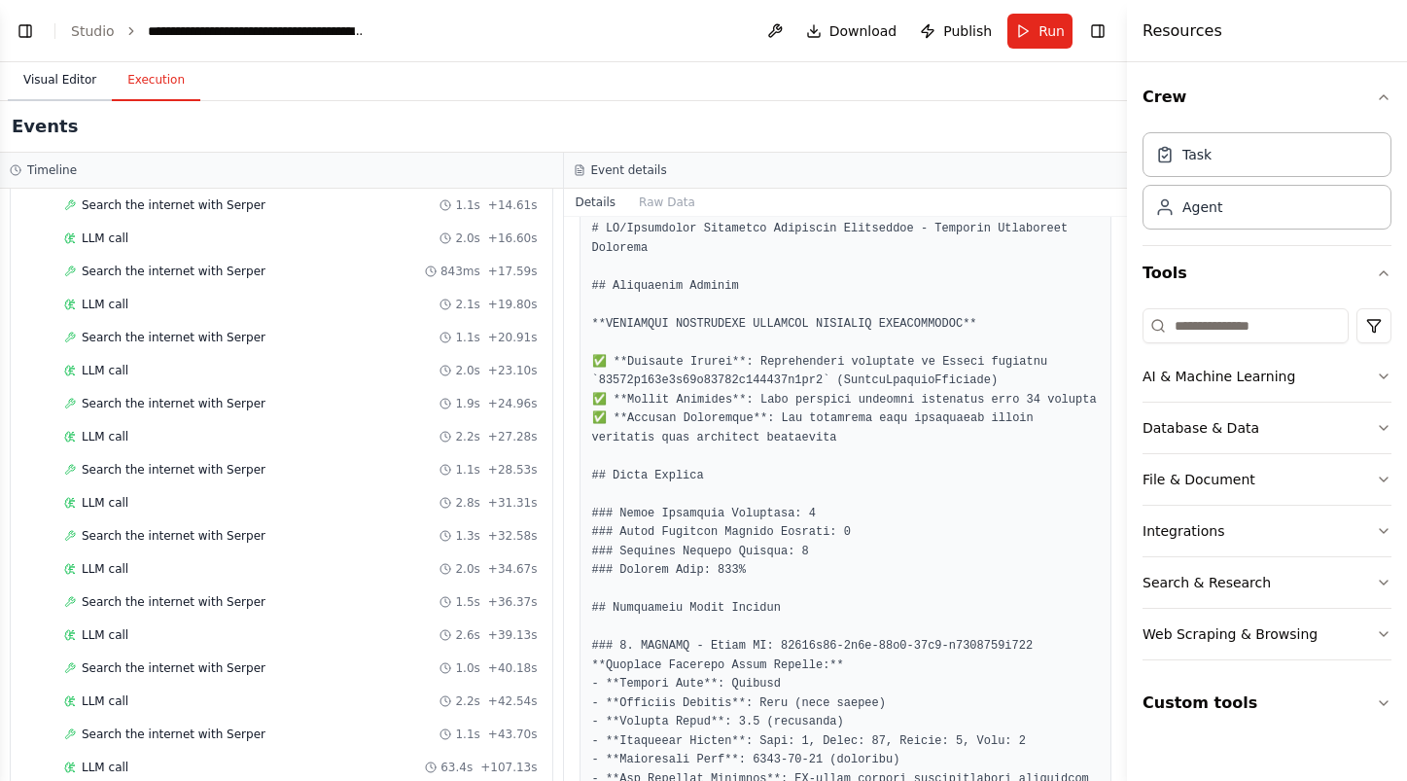
click at [60, 82] on button "Visual Editor" at bounding box center [60, 80] width 104 height 41
